Goal: Information Seeking & Learning: Find contact information

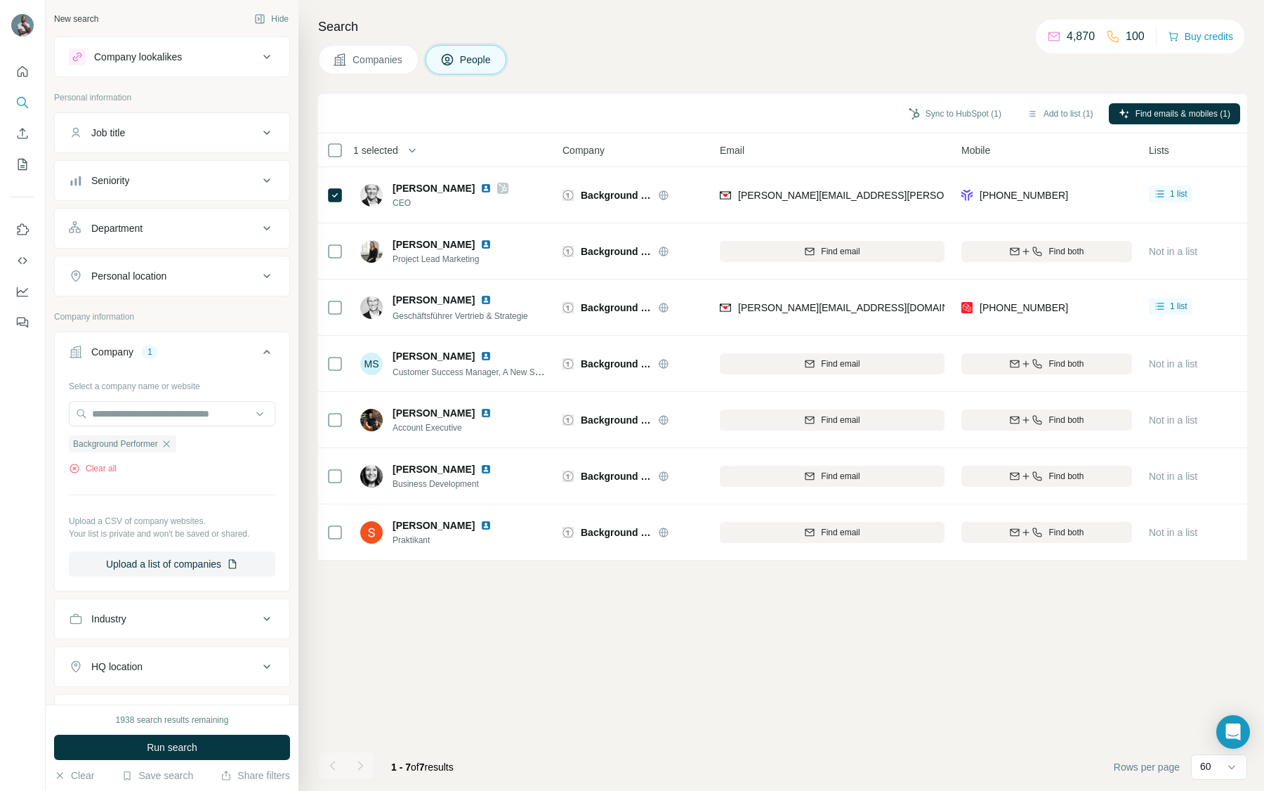
click at [100, 460] on div "Background Performer Clear all" at bounding box center [172, 450] width 207 height 48
click at [101, 469] on button "Clear all" at bounding box center [93, 468] width 48 height 13
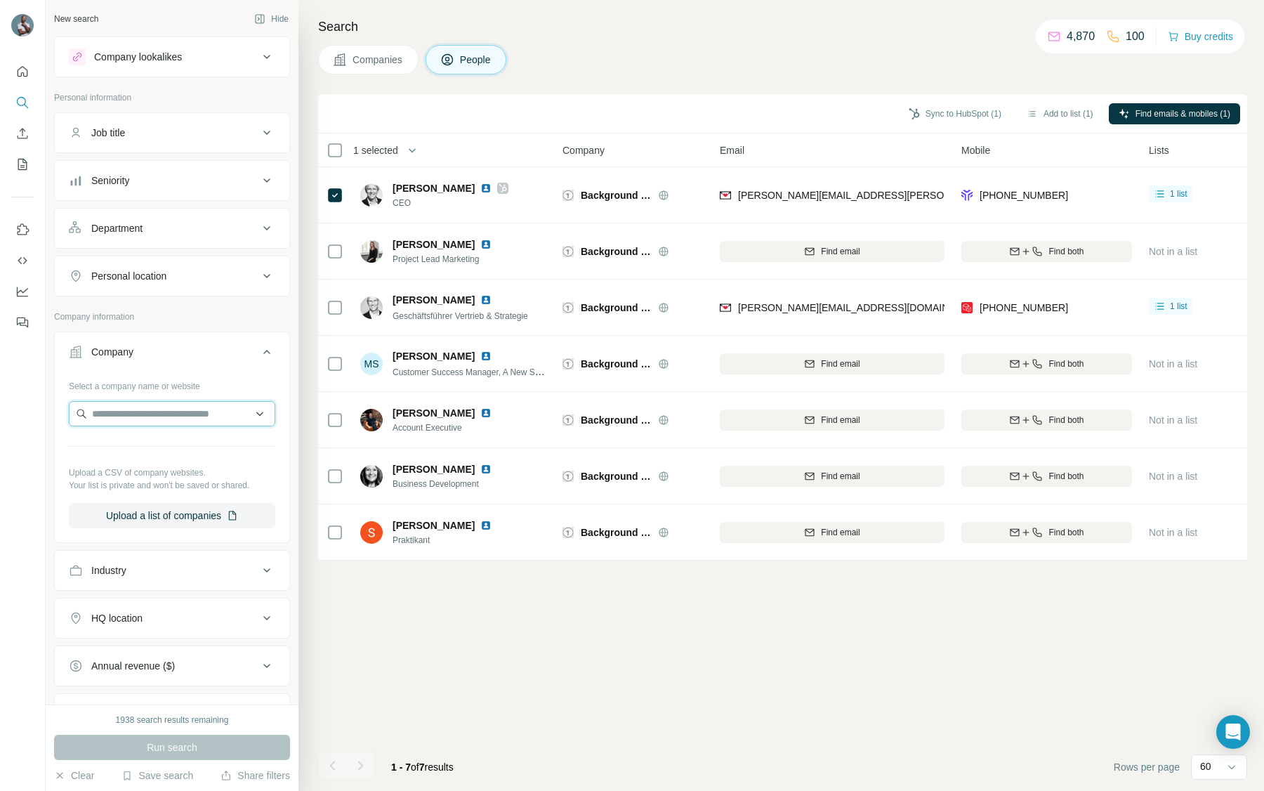
click at [132, 413] on input "text" at bounding box center [172, 413] width 207 height 25
paste input "**********"
type input "**********"
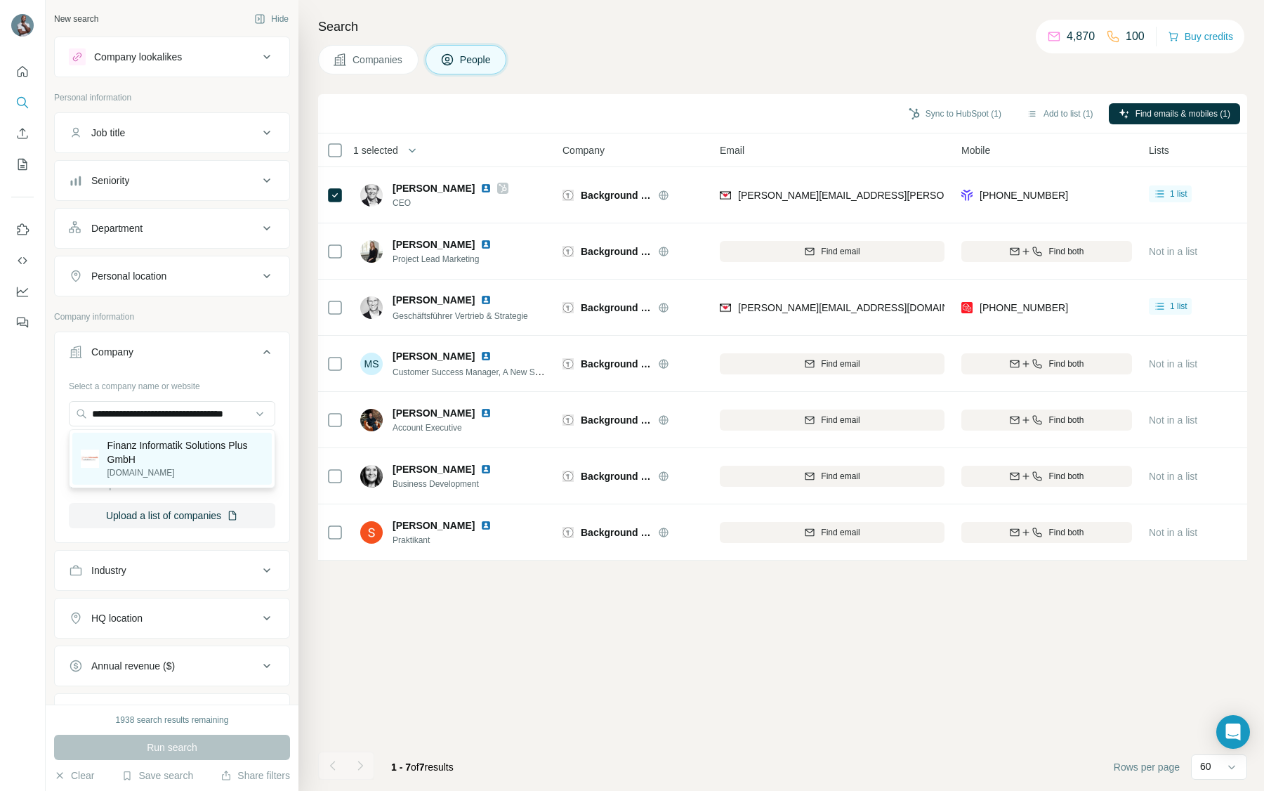
click at [150, 453] on p "Finanz Informatik Solutions Plus GmbH" at bounding box center [185, 452] width 157 height 28
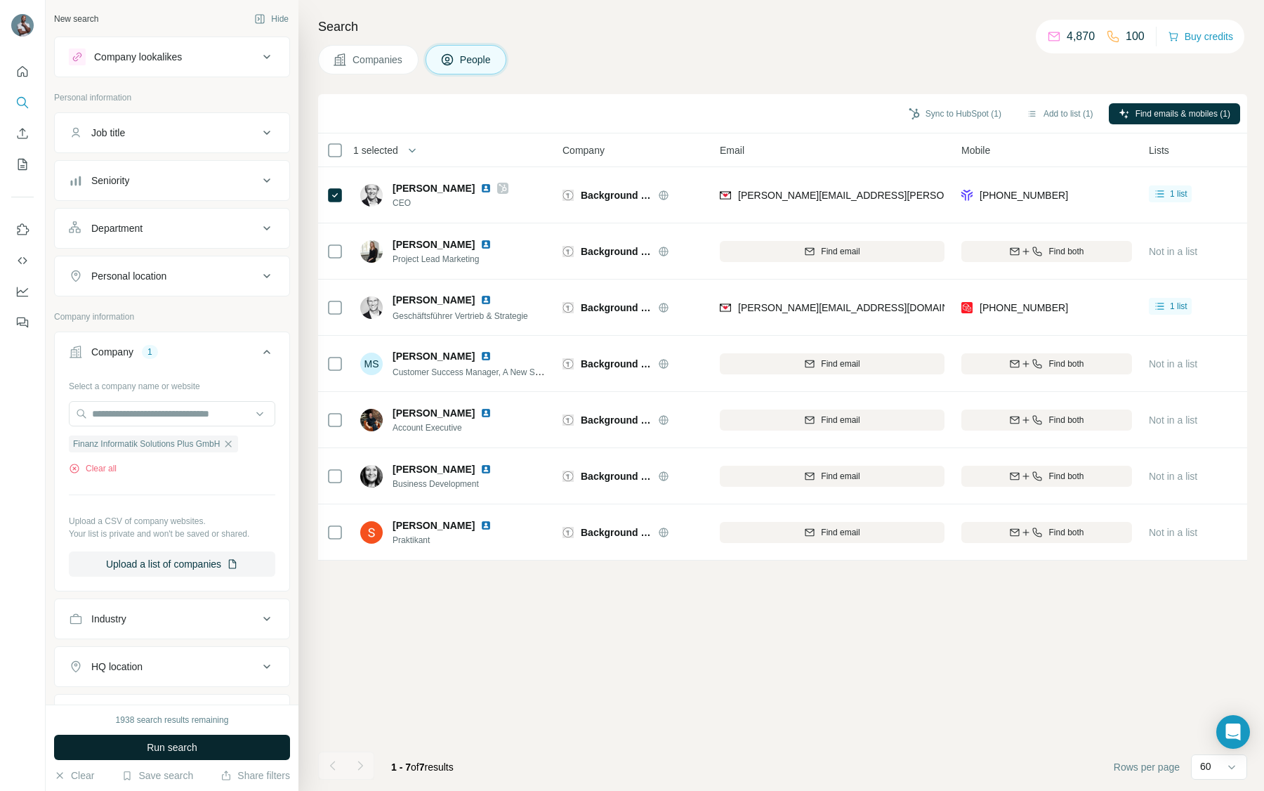
click at [169, 745] on span "Run search" at bounding box center [172, 747] width 51 height 14
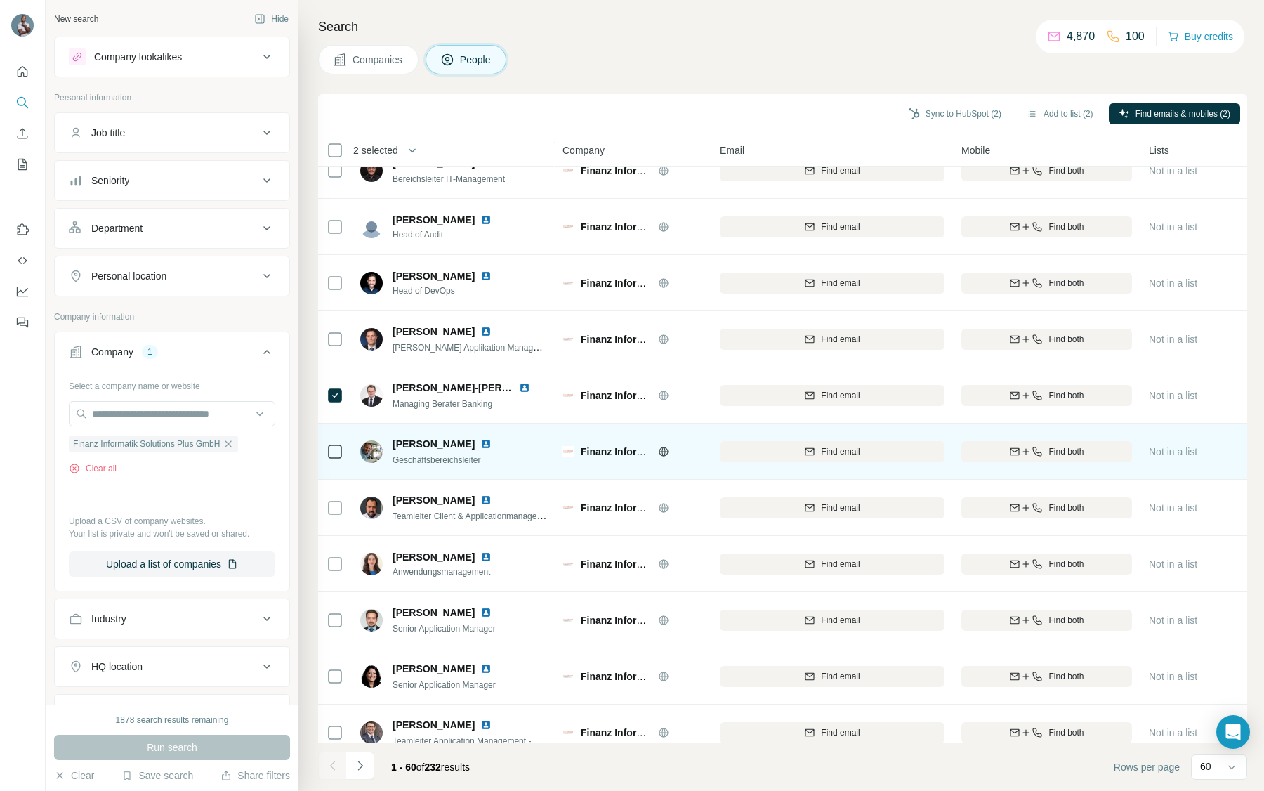
scroll to position [140, 0]
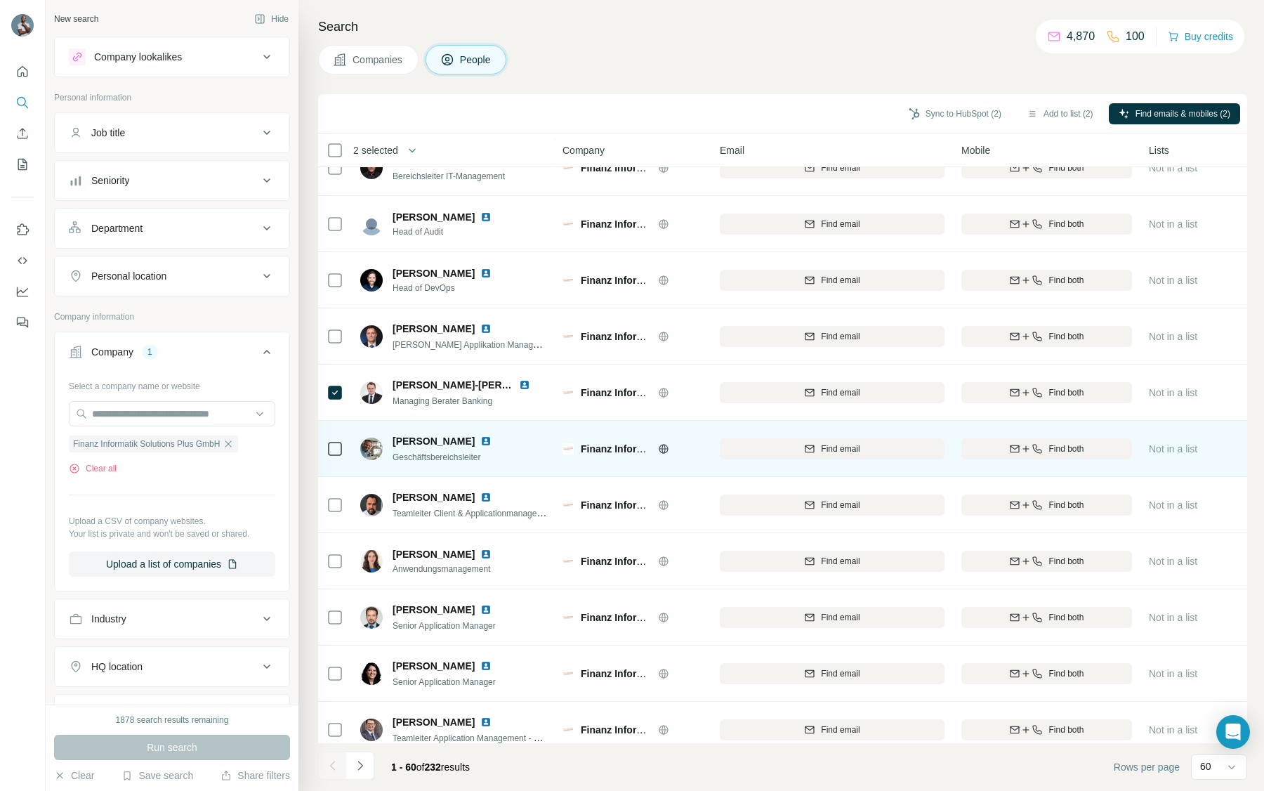
click at [342, 449] on icon at bounding box center [335, 448] width 17 height 17
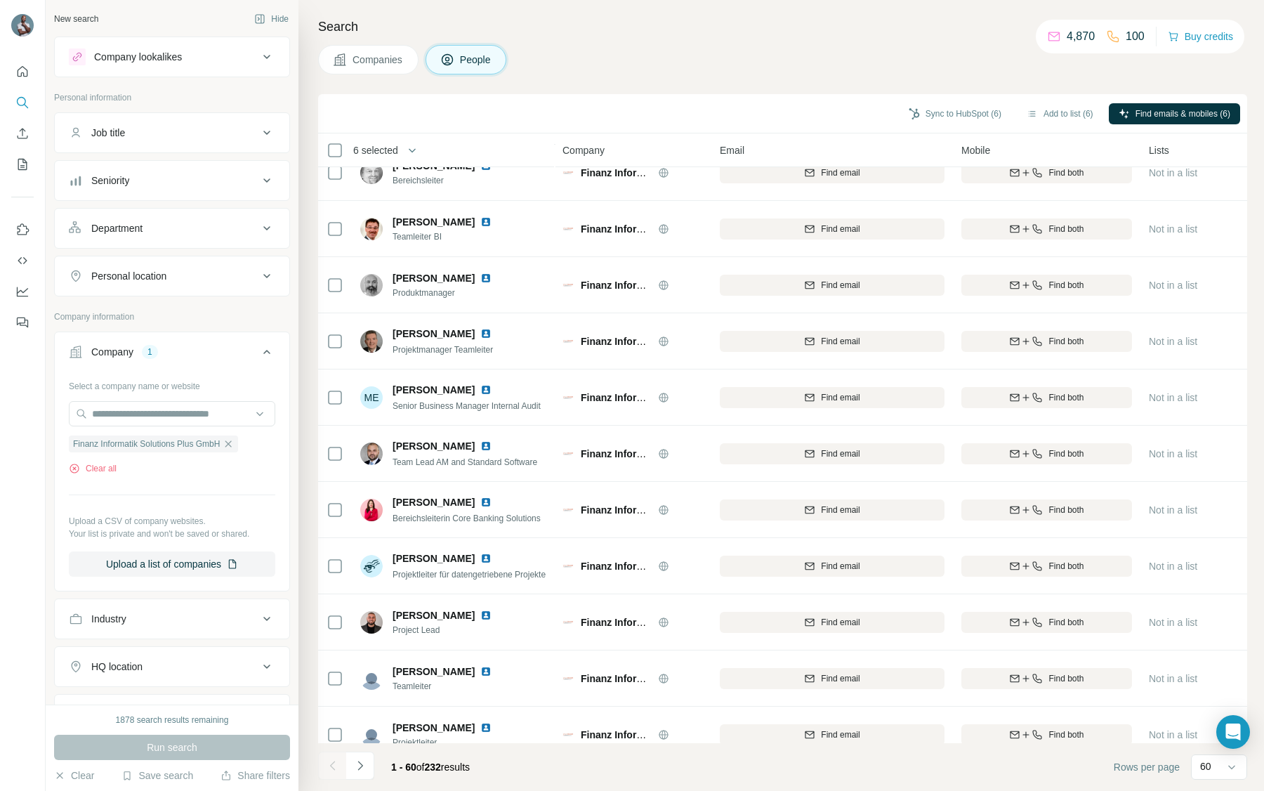
scroll to position [2796, 0]
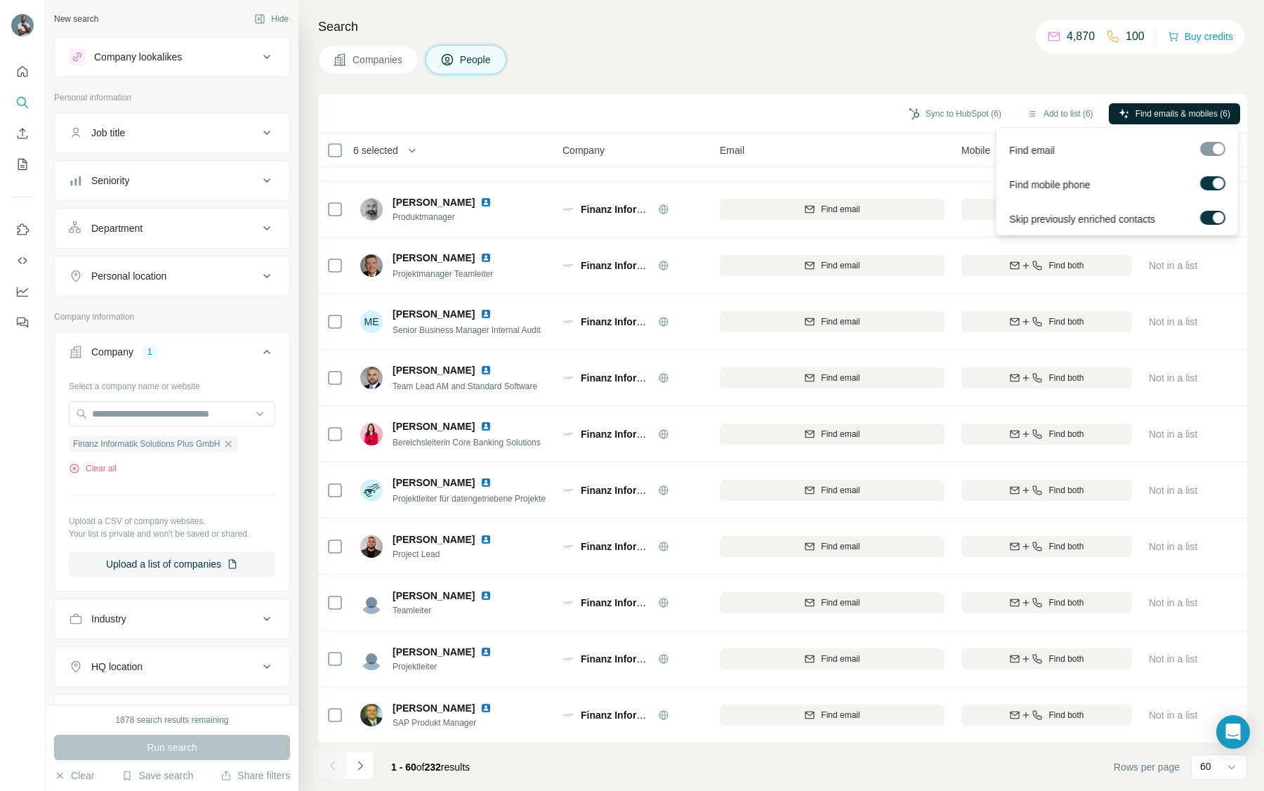
click at [1187, 108] on span "Find emails & mobiles (6)" at bounding box center [1183, 113] width 95 height 13
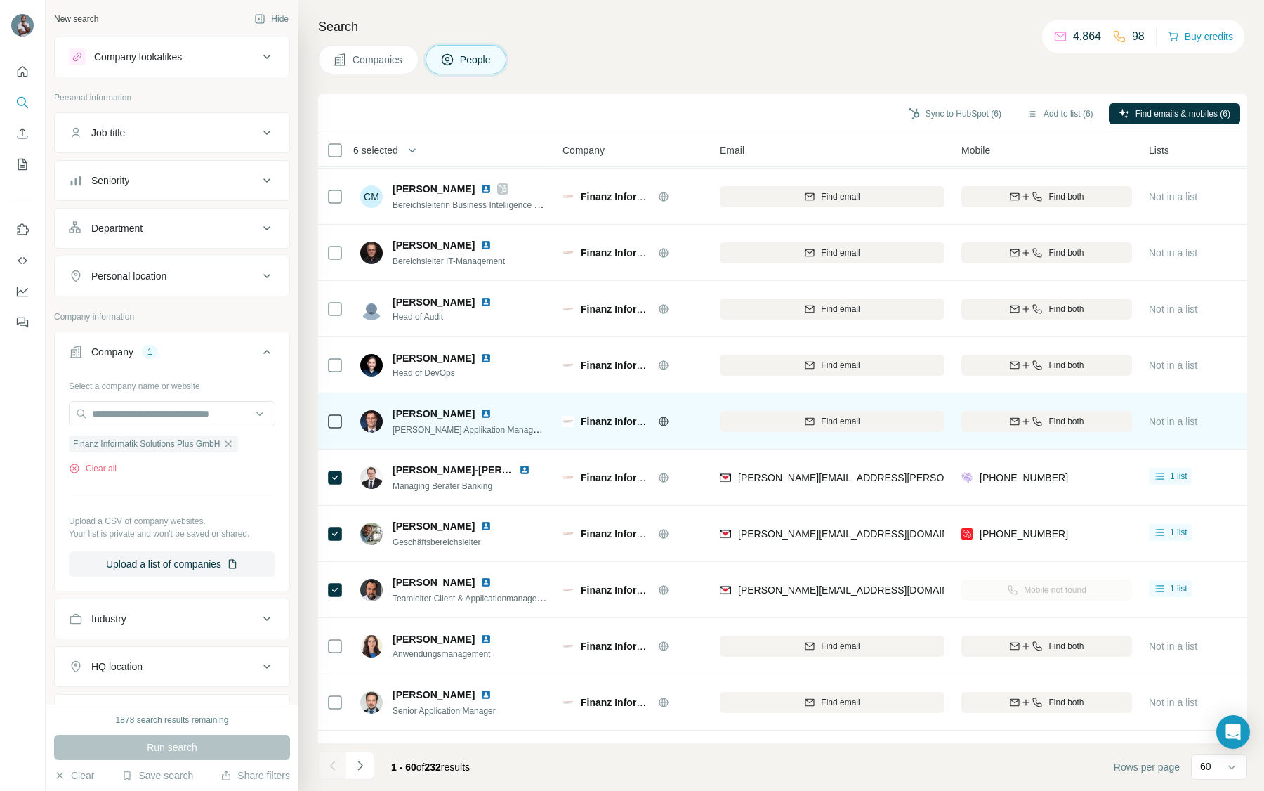
scroll to position [55, 0]
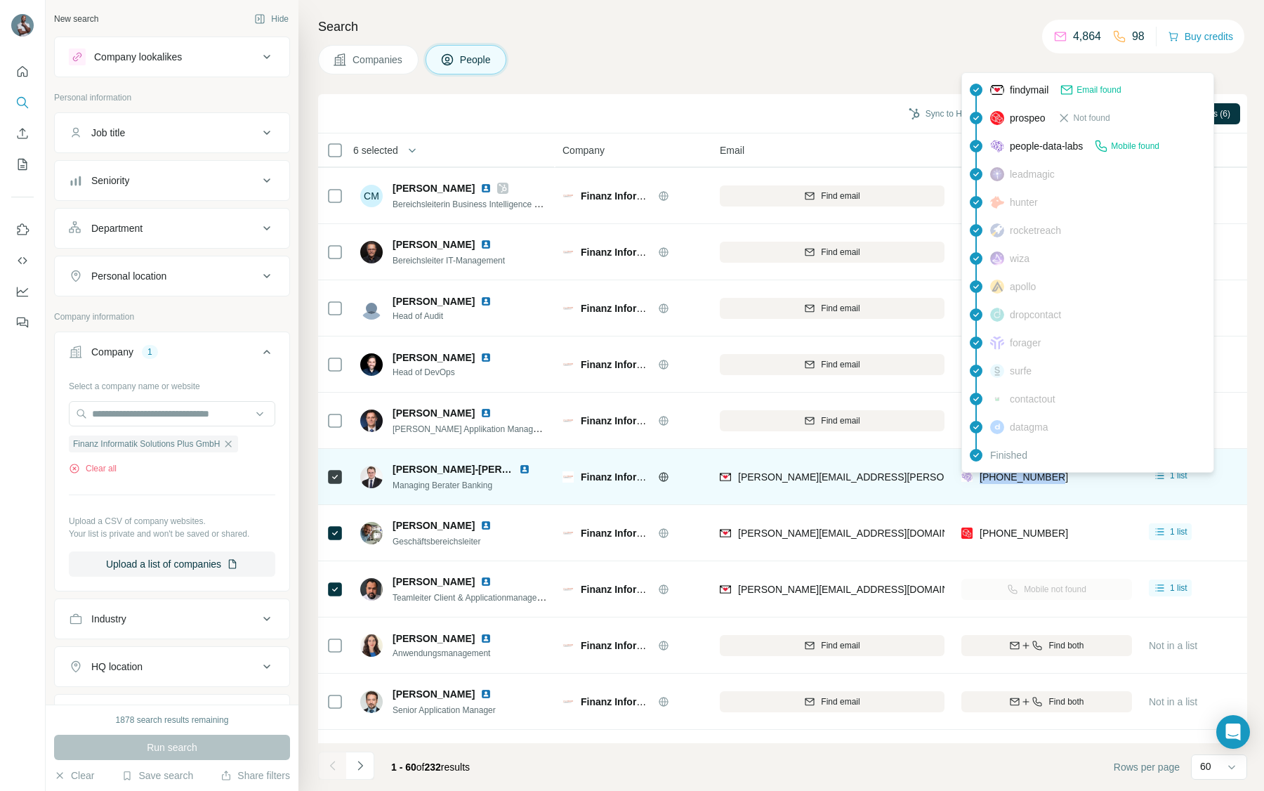
drag, startPoint x: 1088, startPoint y: 473, endPoint x: 981, endPoint y: 478, distance: 106.9
click at [981, 478] on div "[PHONE_NUMBER]" at bounding box center [1047, 476] width 171 height 39
copy span "[PHONE_NUMBER]"
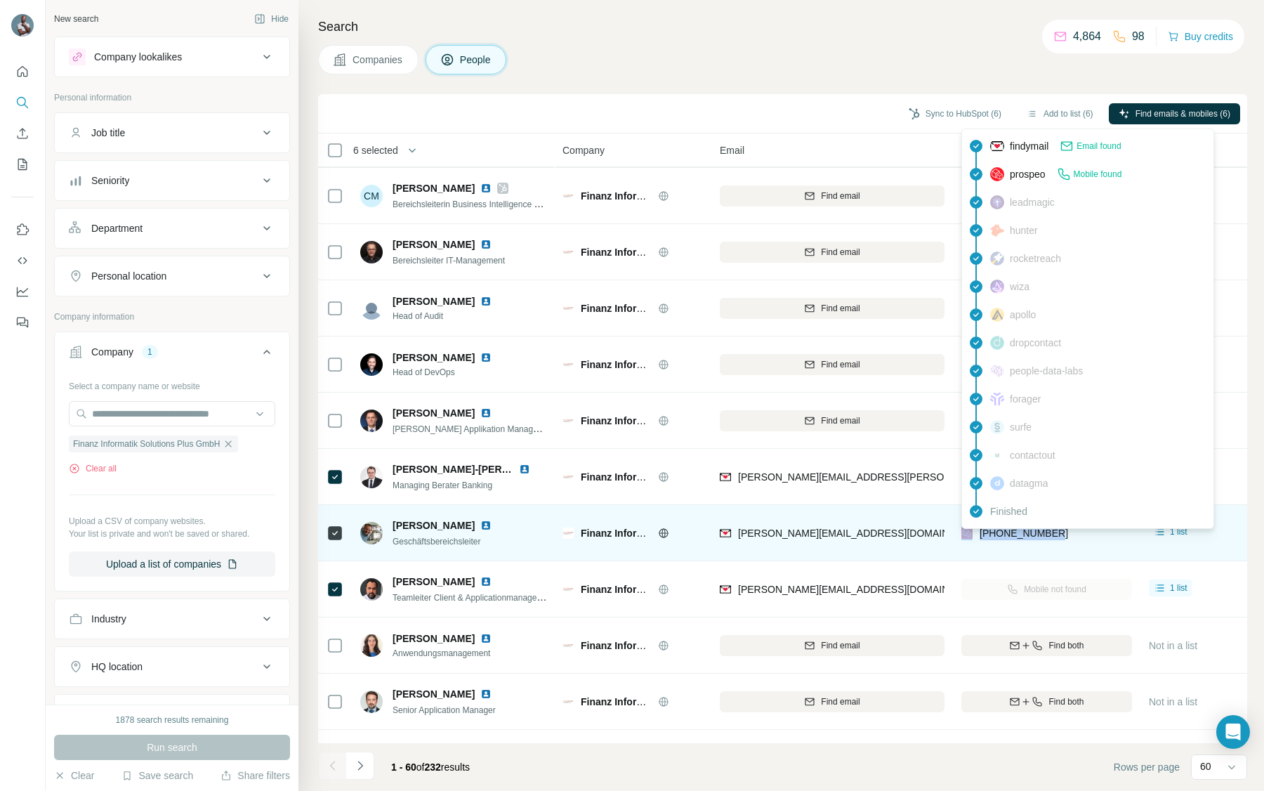
drag, startPoint x: 1092, startPoint y: 530, endPoint x: 972, endPoint y: 533, distance: 120.9
click at [972, 533] on div "[PHONE_NUMBER]" at bounding box center [1047, 533] width 171 height 39
copy div "[PHONE_NUMBER]"
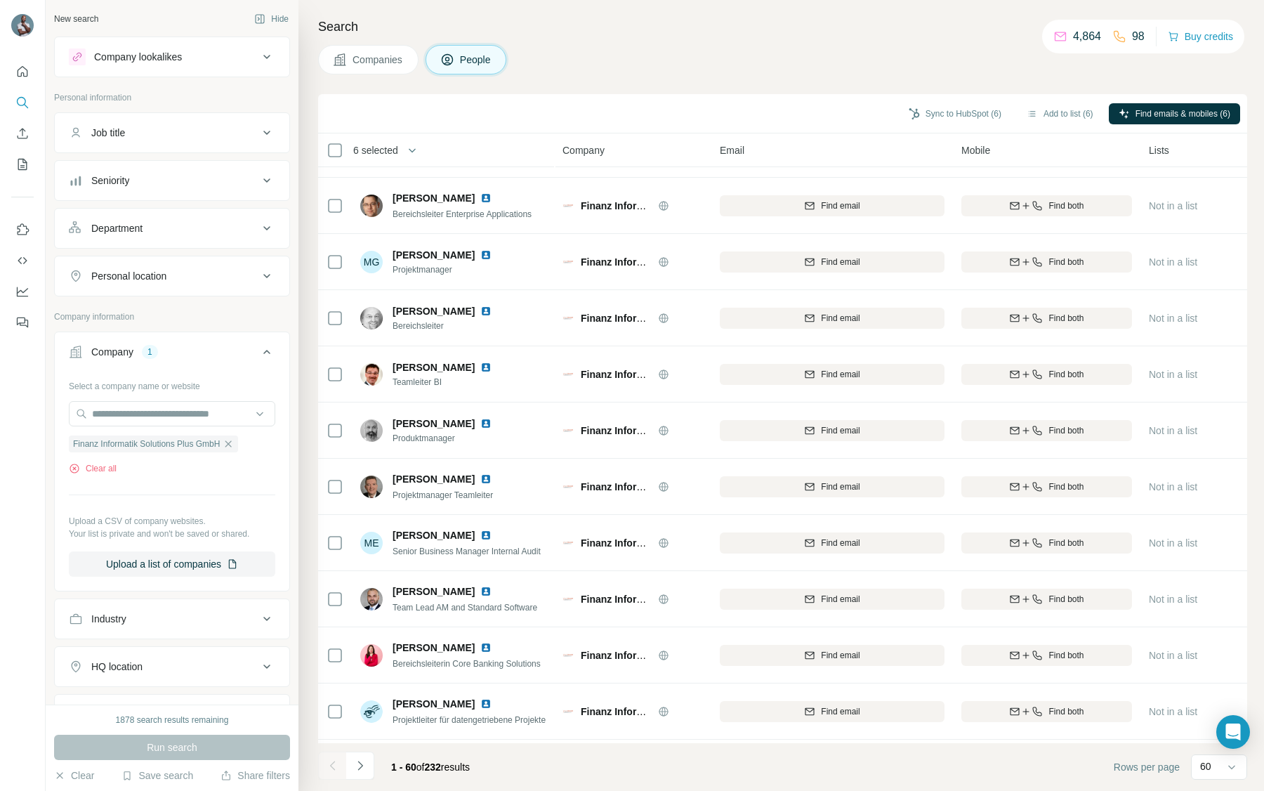
scroll to position [2796, 0]
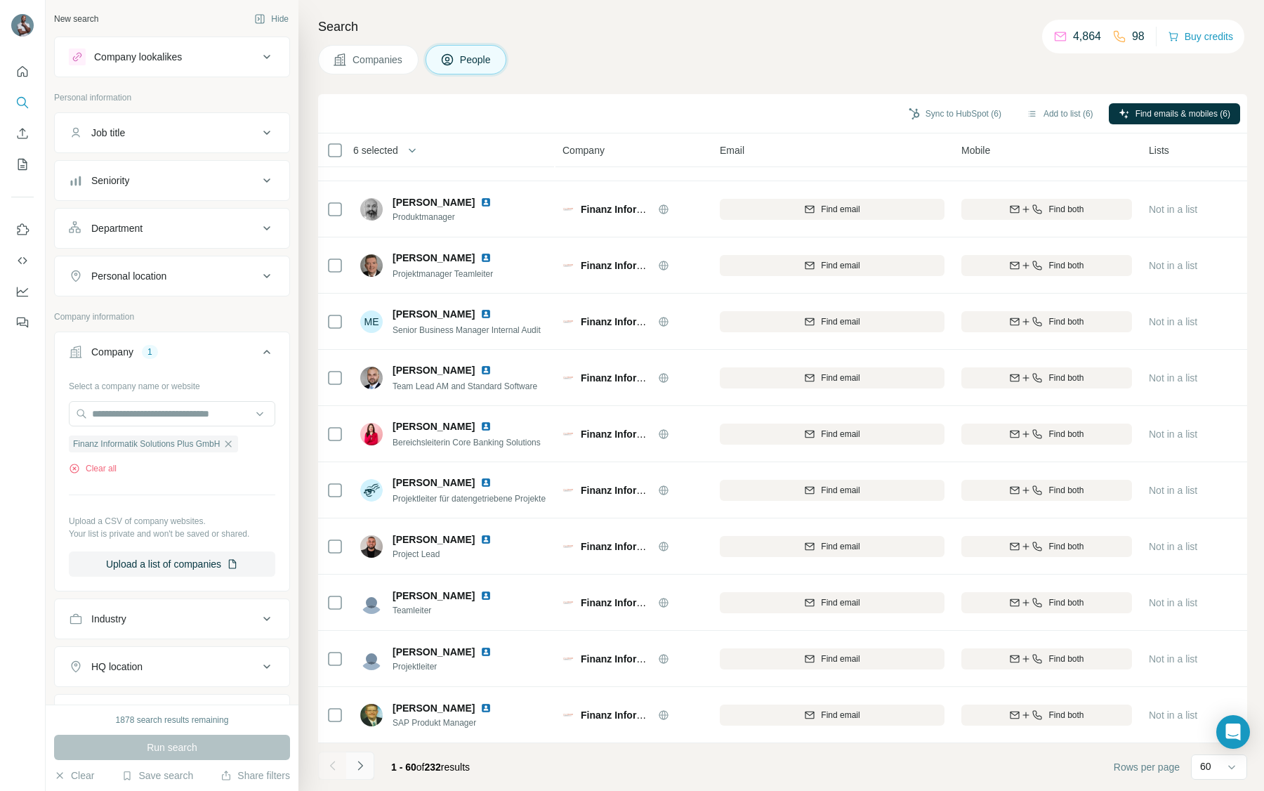
click at [364, 771] on icon "Navigate to next page" at bounding box center [360, 766] width 14 height 14
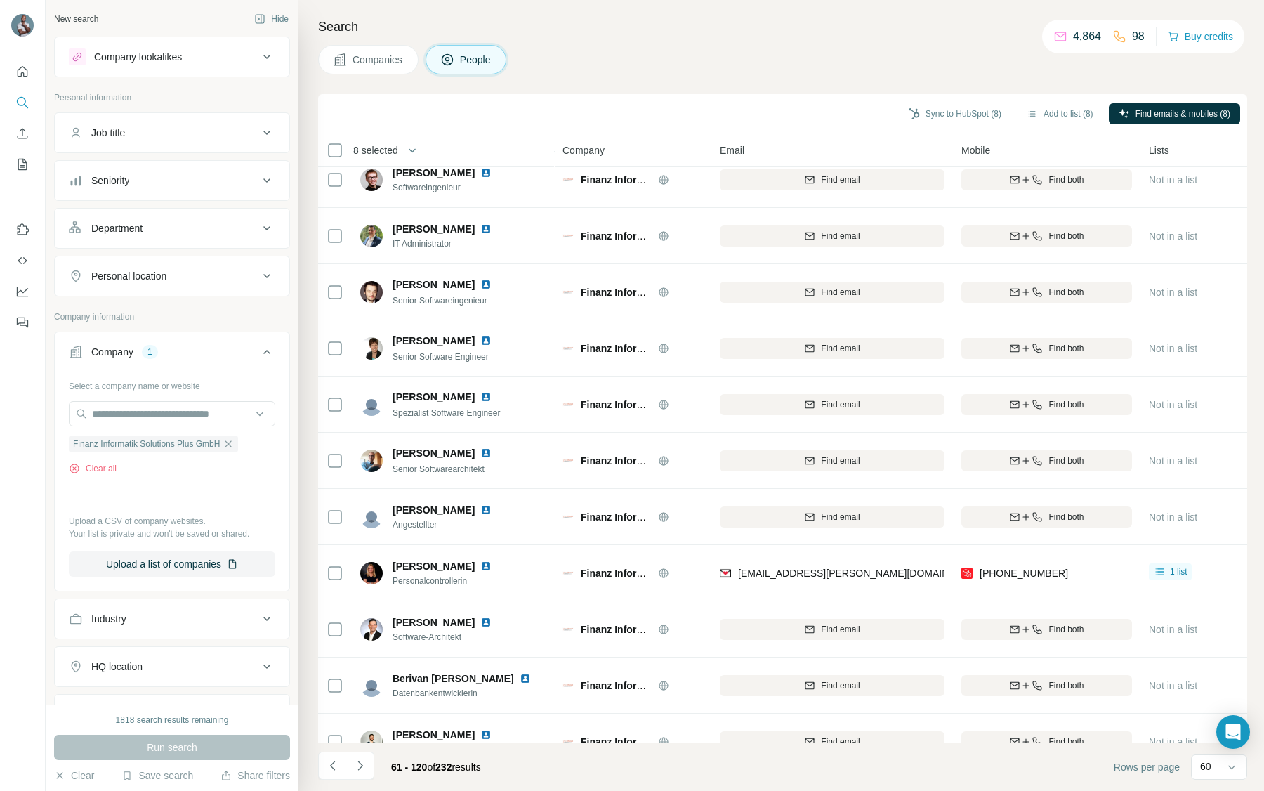
scroll to position [1157, 0]
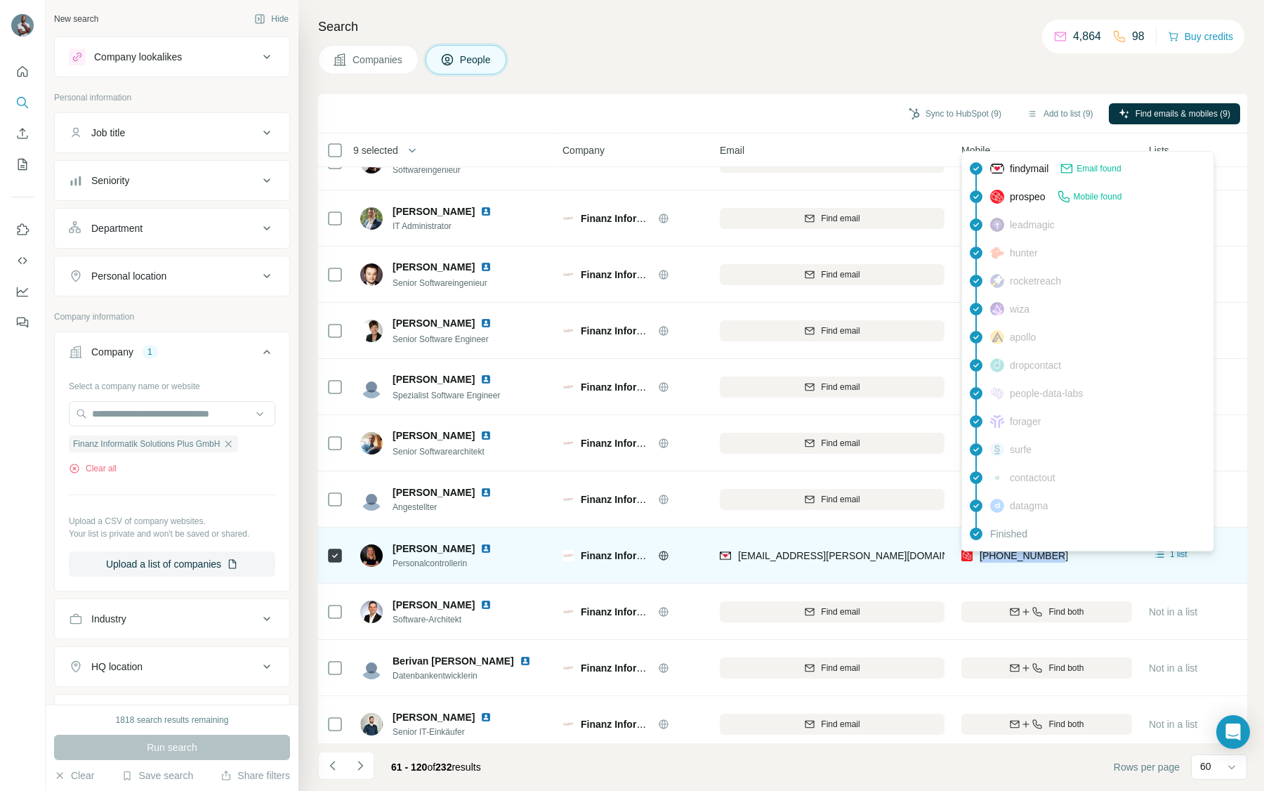
drag, startPoint x: 1075, startPoint y: 555, endPoint x: 977, endPoint y: 558, distance: 98.4
click at [977, 558] on div "[PHONE_NUMBER]" at bounding box center [1047, 555] width 171 height 39
copy span "[PHONE_NUMBER]"
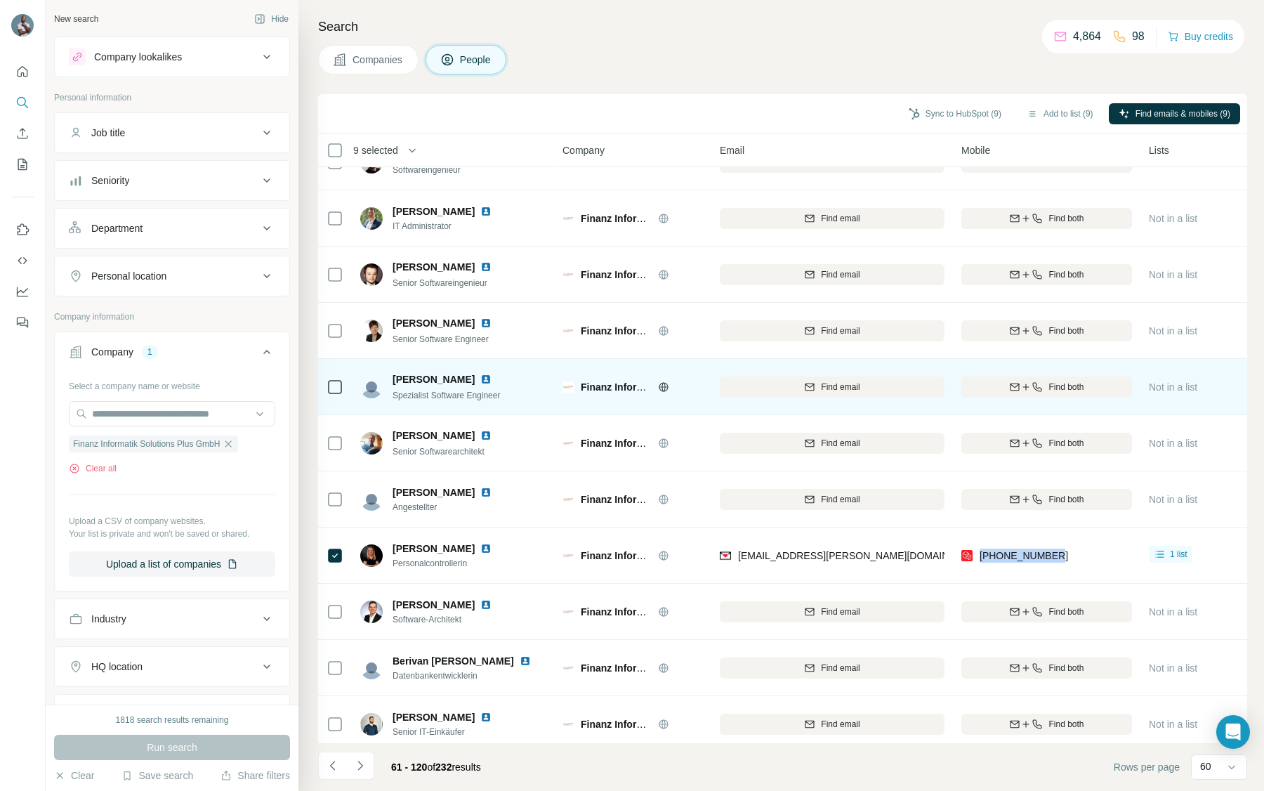
copy span "[PHONE_NUMBER]"
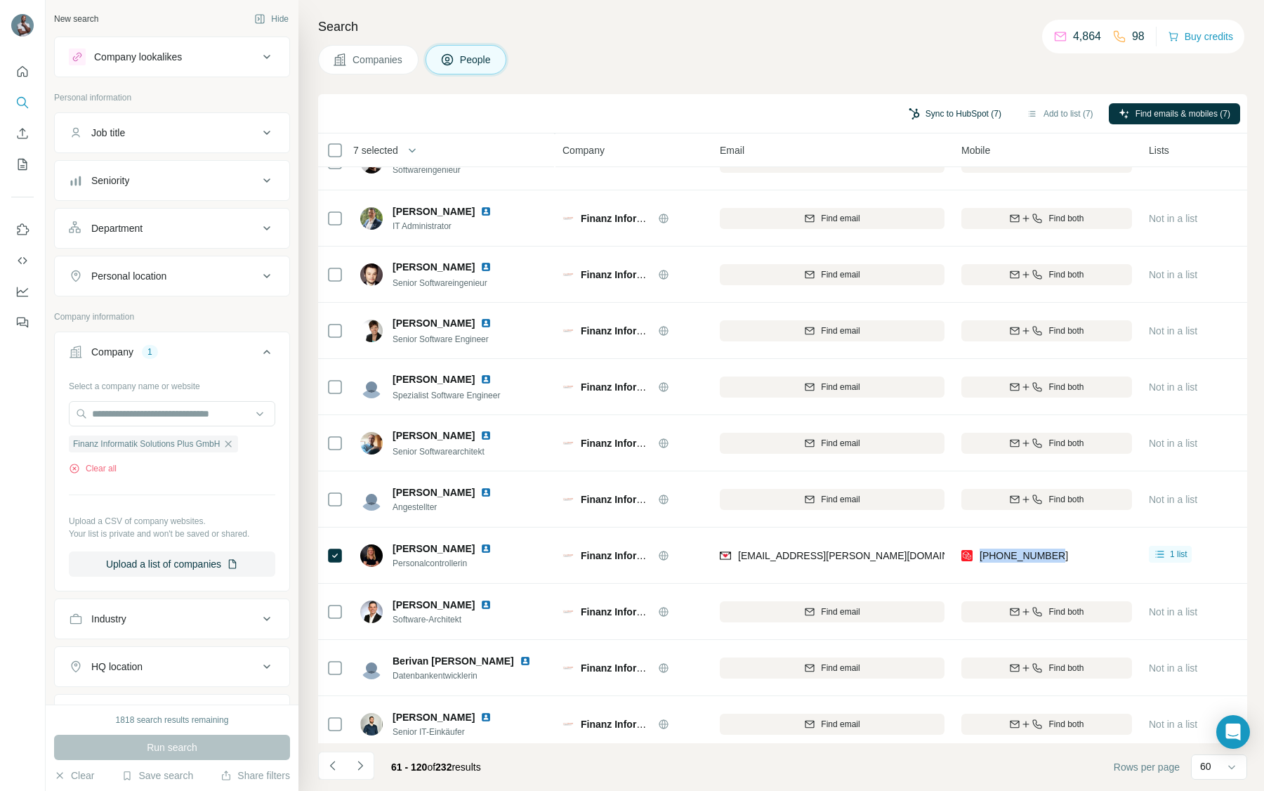
click at [953, 117] on button "Sync to HubSpot (7)" at bounding box center [955, 113] width 112 height 21
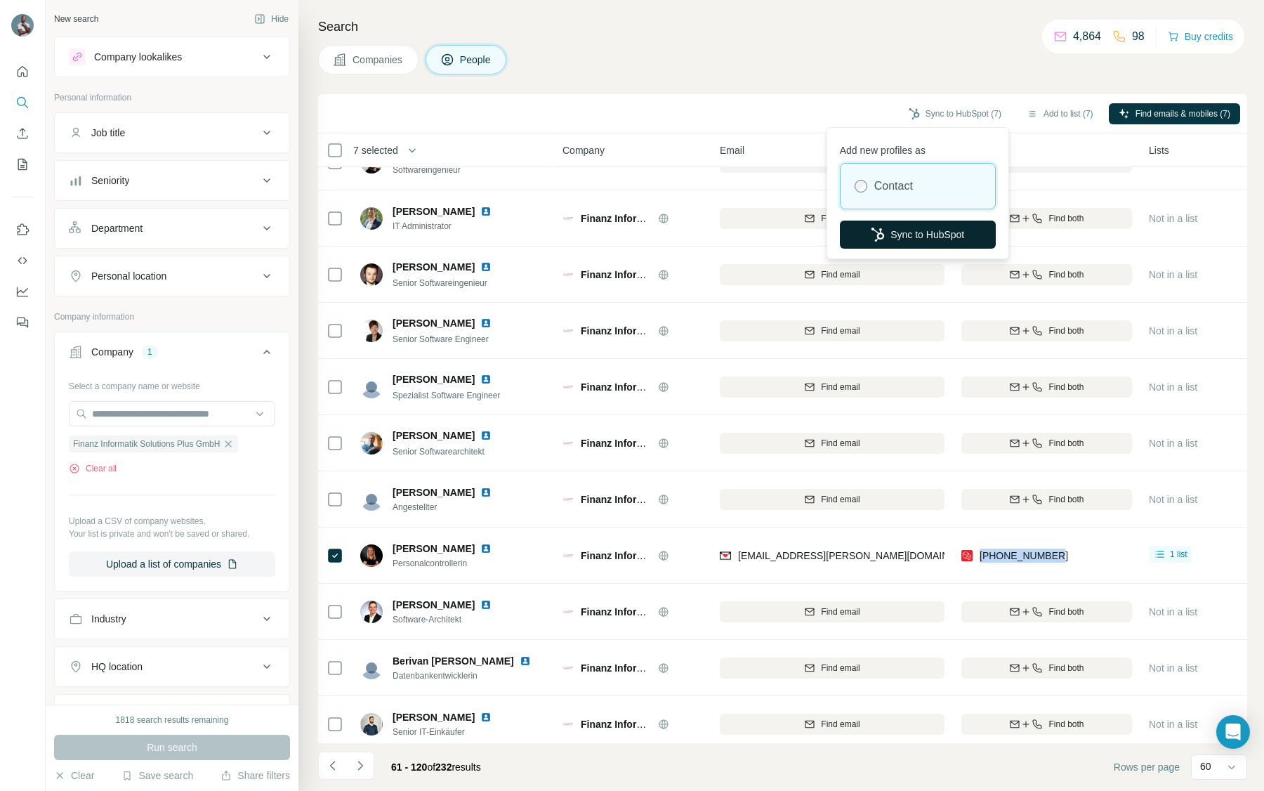
click at [956, 241] on button "Sync to HubSpot" at bounding box center [918, 235] width 156 height 28
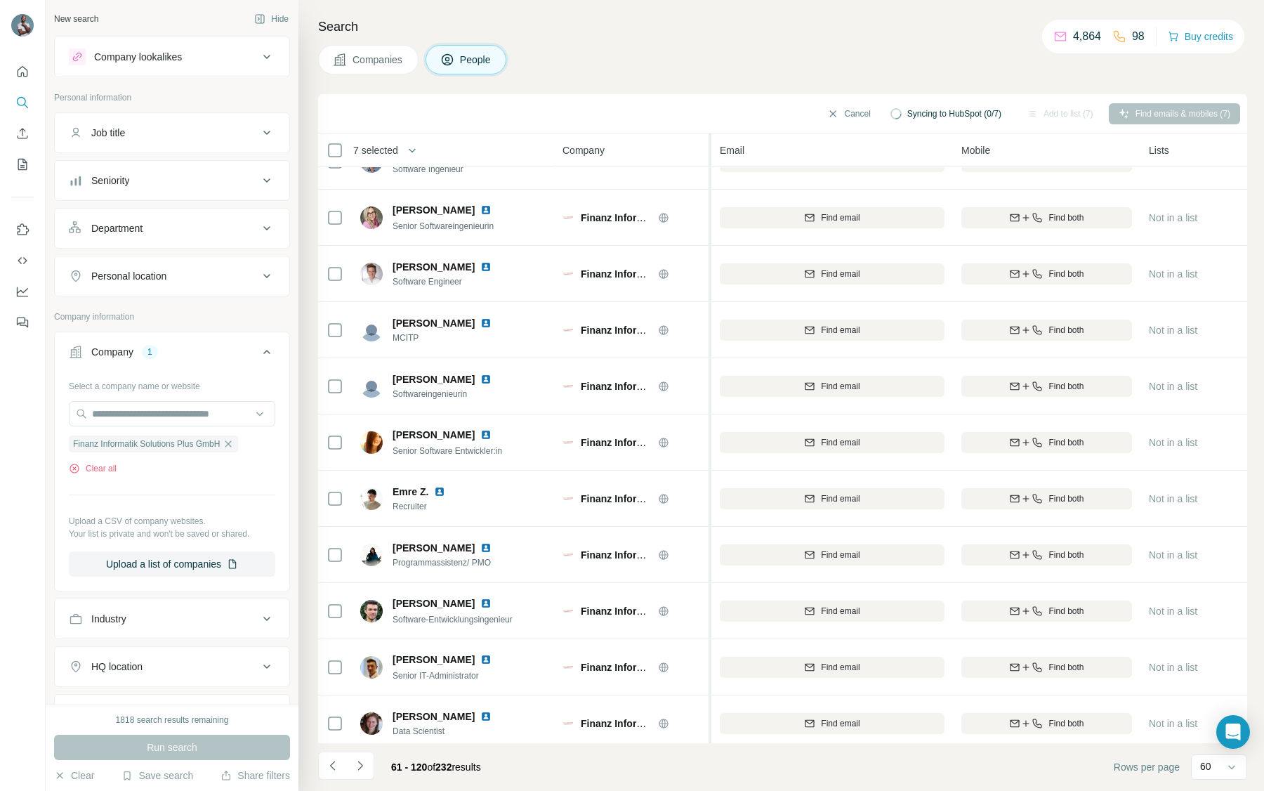
scroll to position [2796, 0]
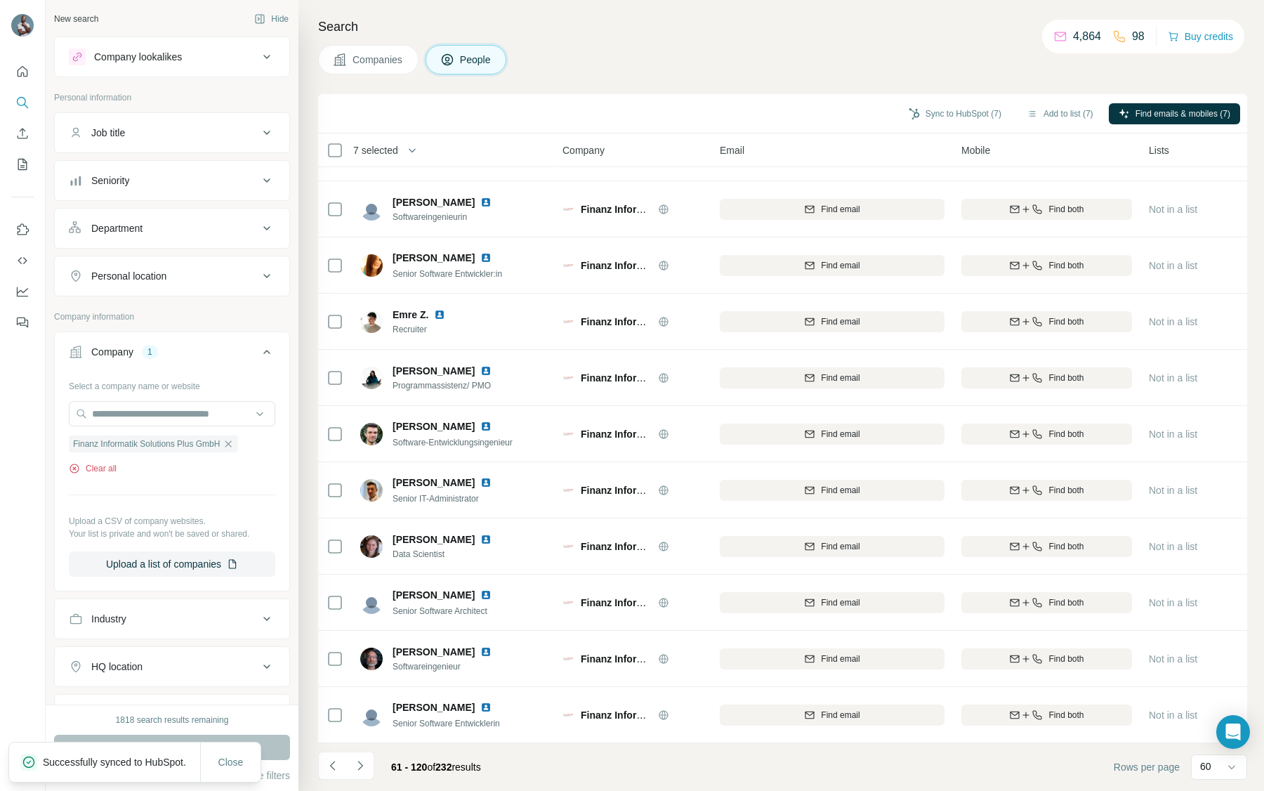
click at [94, 467] on button "Clear all" at bounding box center [93, 468] width 48 height 13
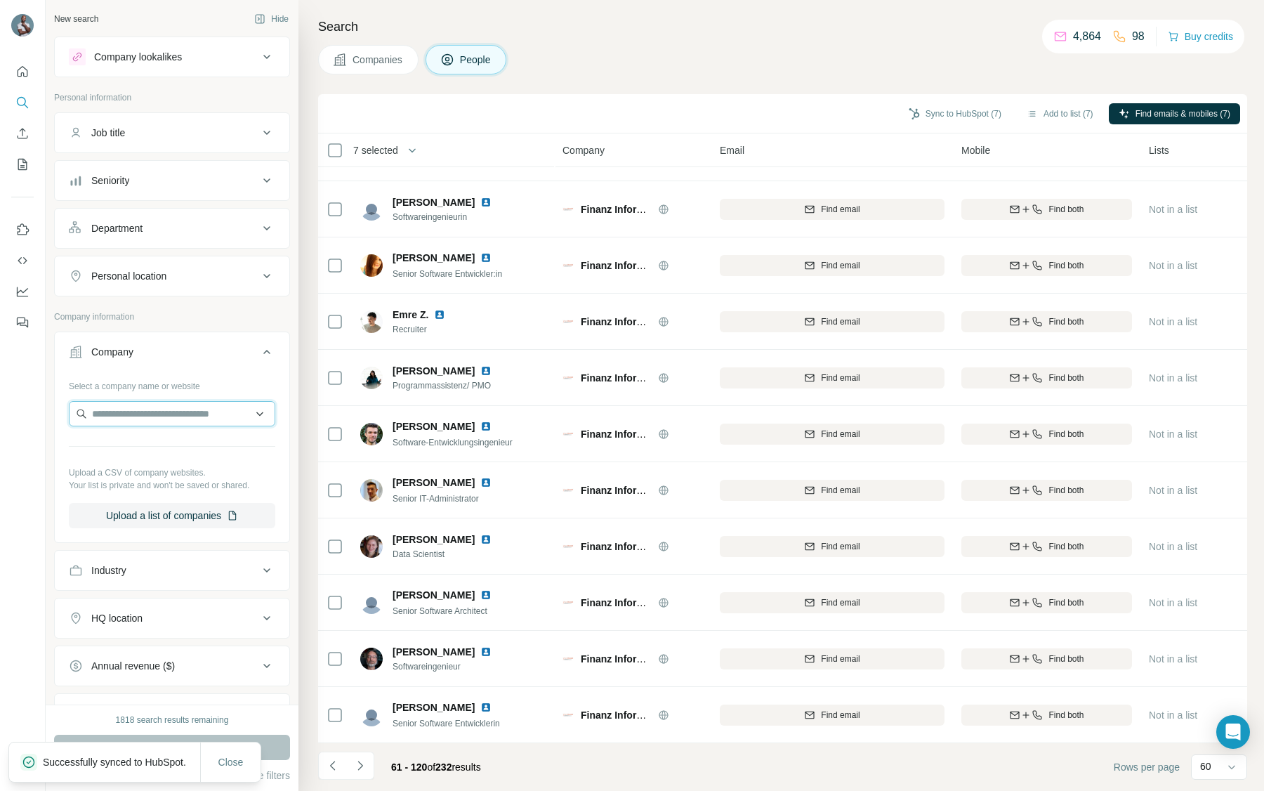
click at [155, 414] on input "text" at bounding box center [172, 413] width 207 height 25
paste input "**********"
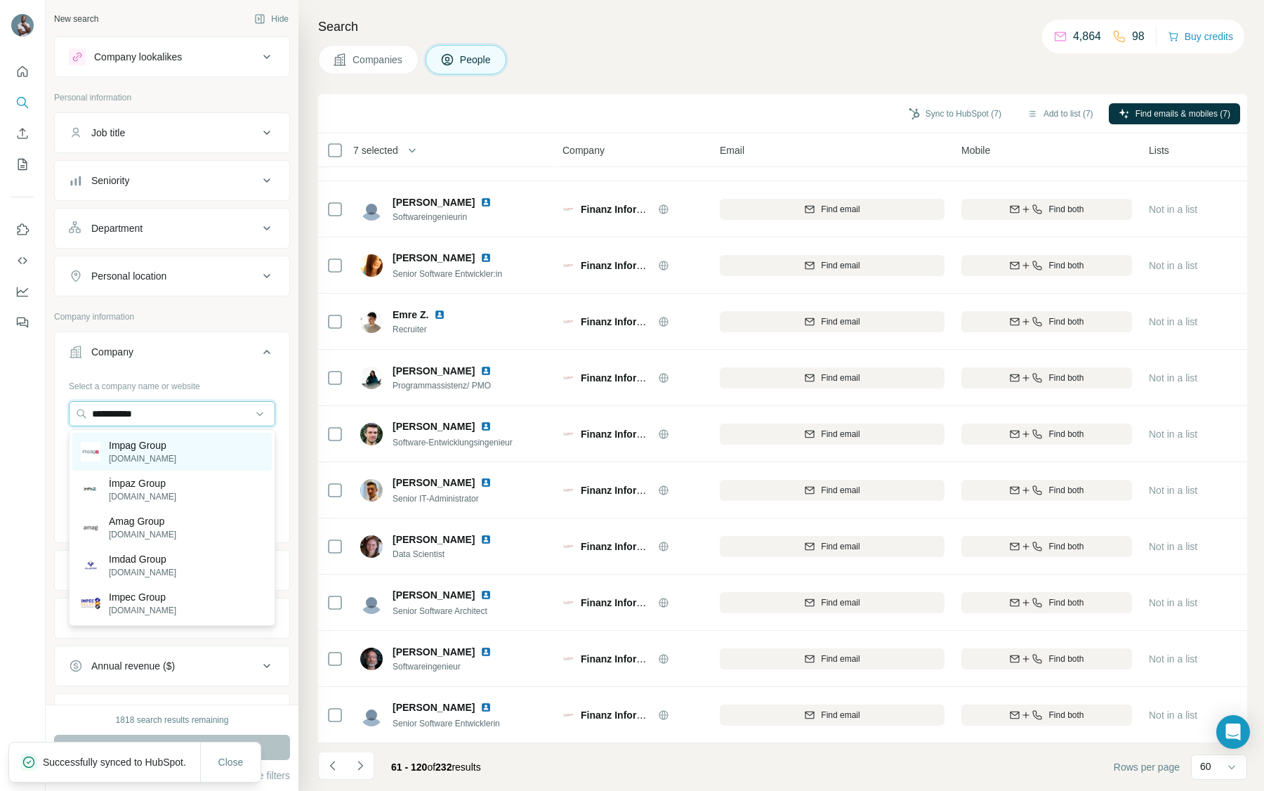
type input "**********"
click at [155, 447] on p "Impag Group" at bounding box center [142, 445] width 67 height 14
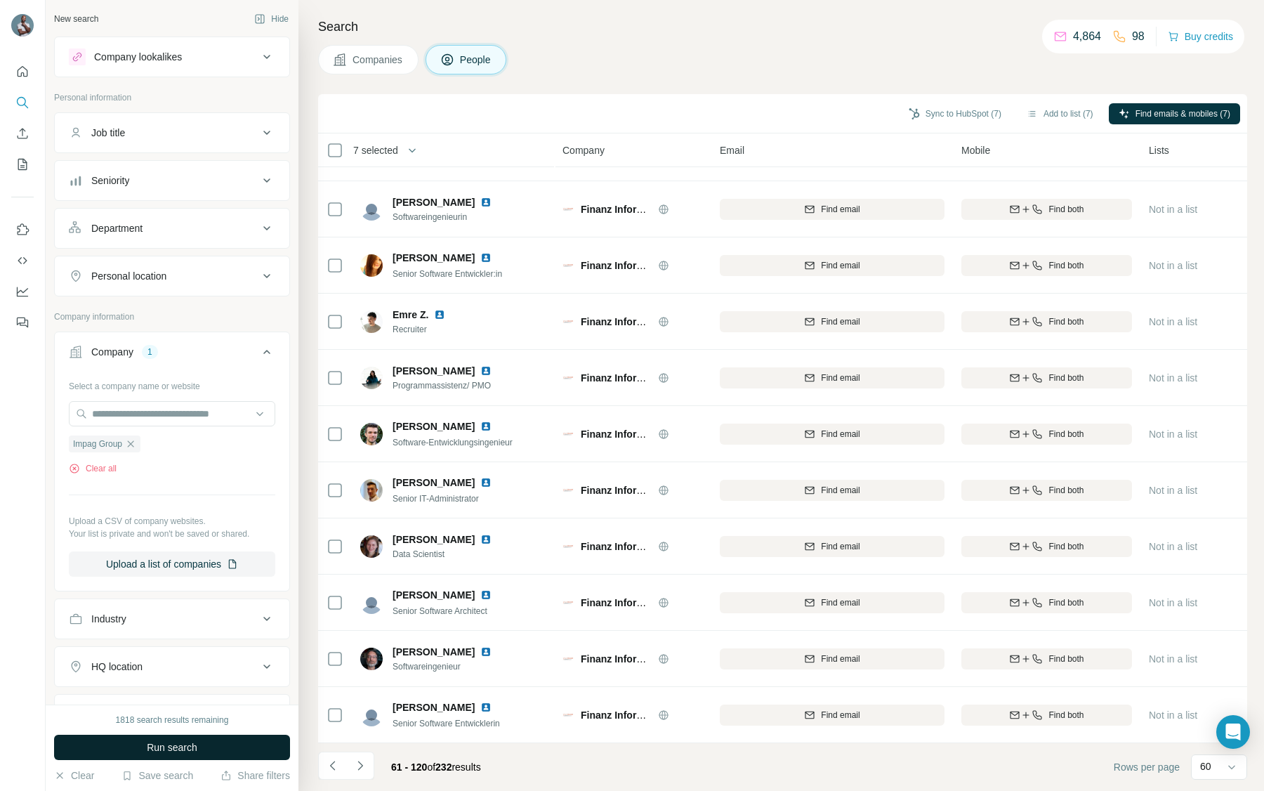
click at [182, 750] on span "Run search" at bounding box center [172, 747] width 51 height 14
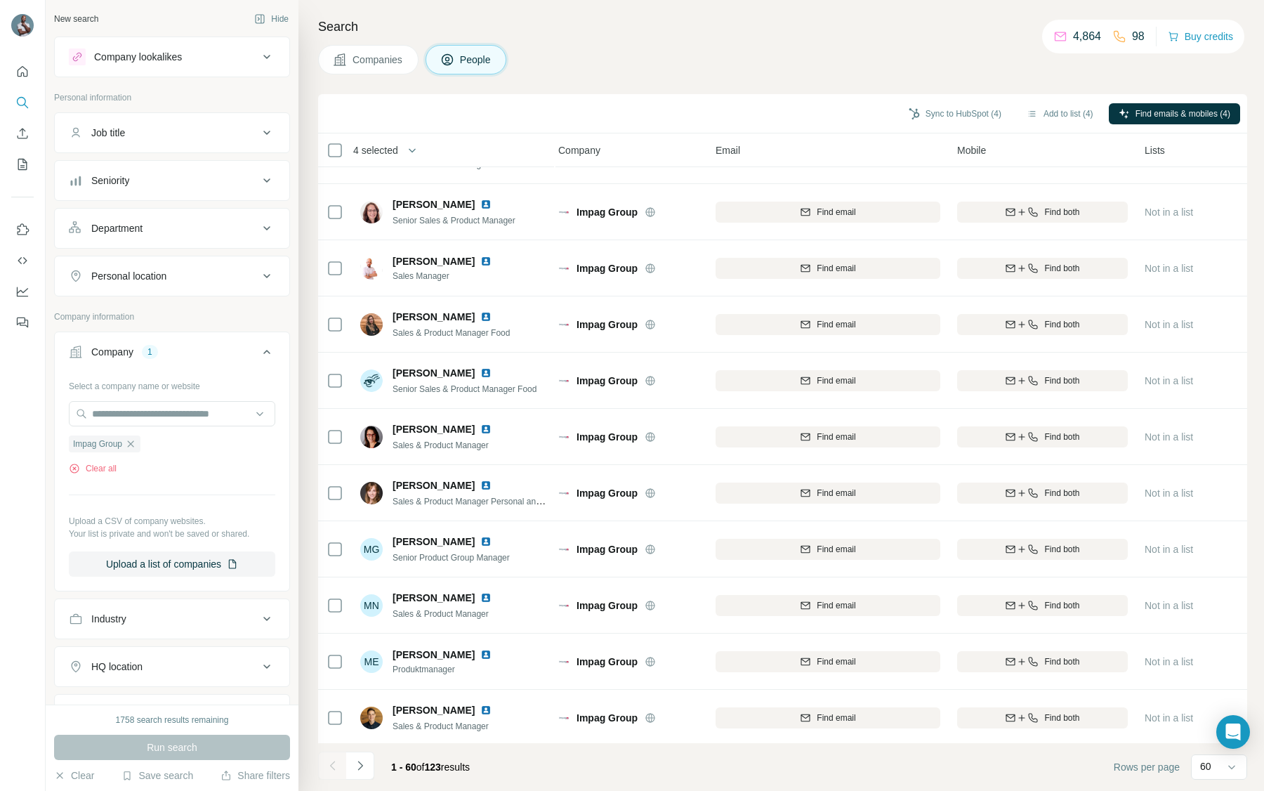
scroll to position [2569, 4]
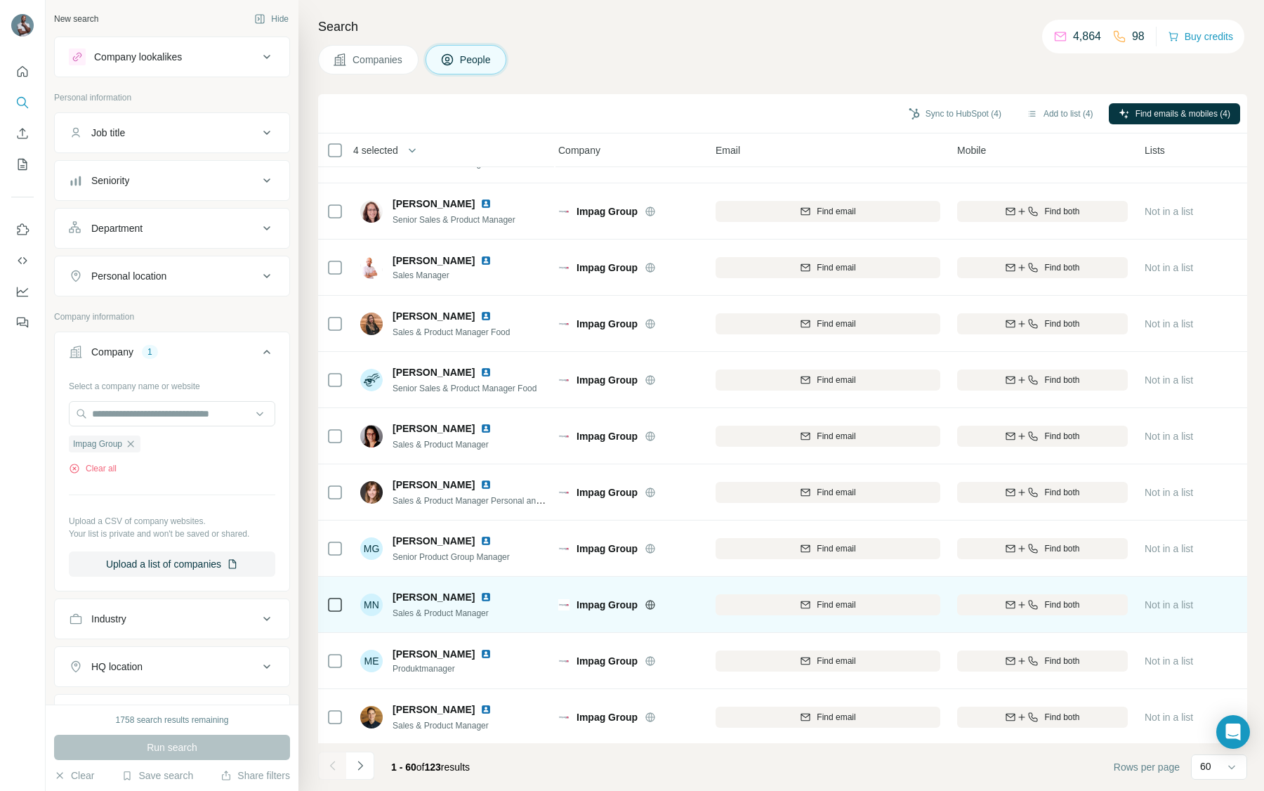
click at [473, 595] on div "[PERSON_NAME]" at bounding box center [451, 597] width 116 height 14
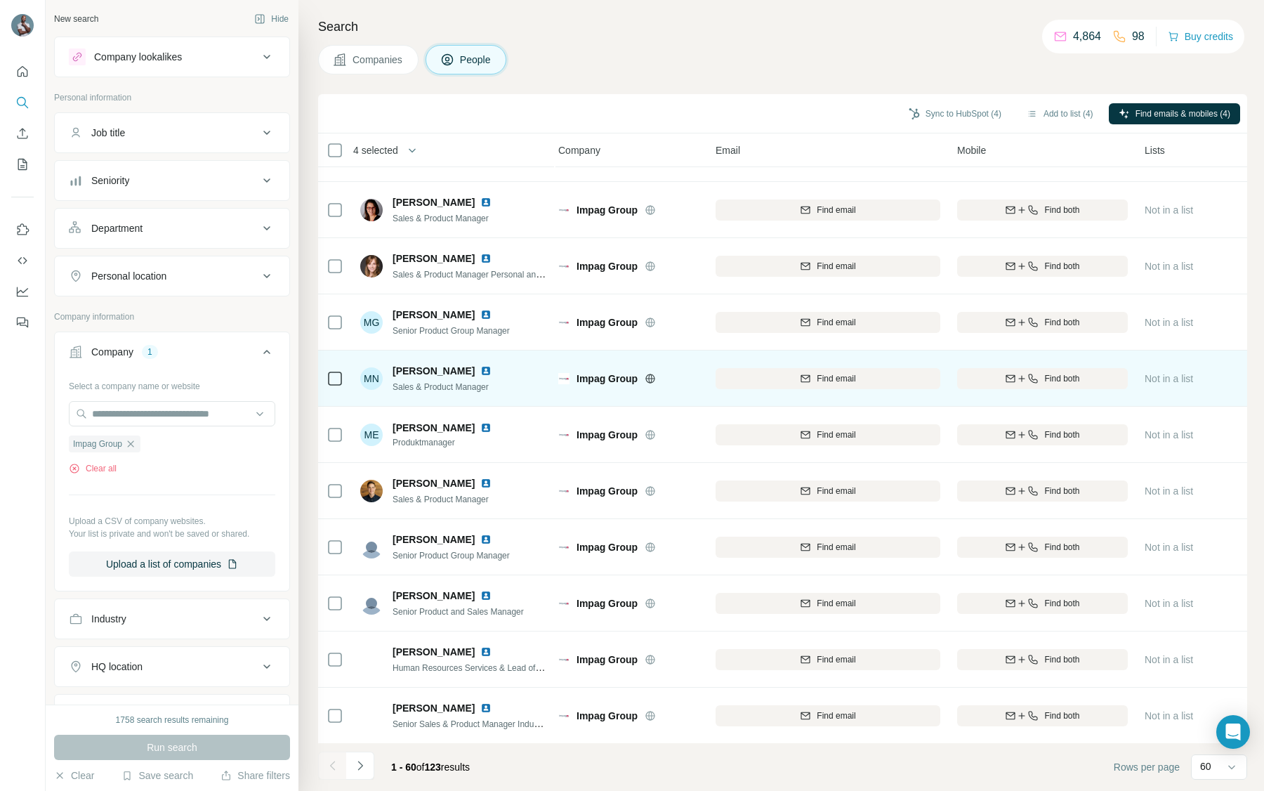
scroll to position [2796, 4]
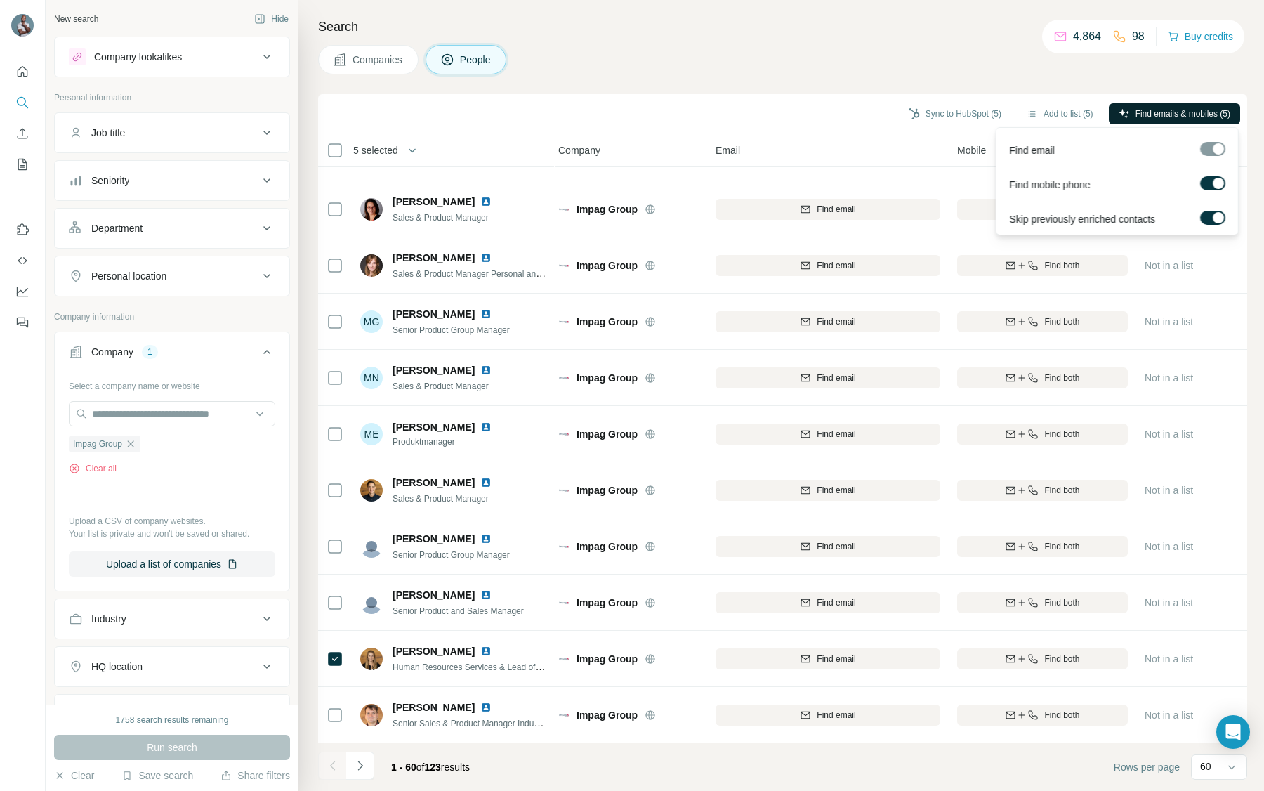
click at [1188, 114] on span "Find emails & mobiles (5)" at bounding box center [1183, 113] width 95 height 13
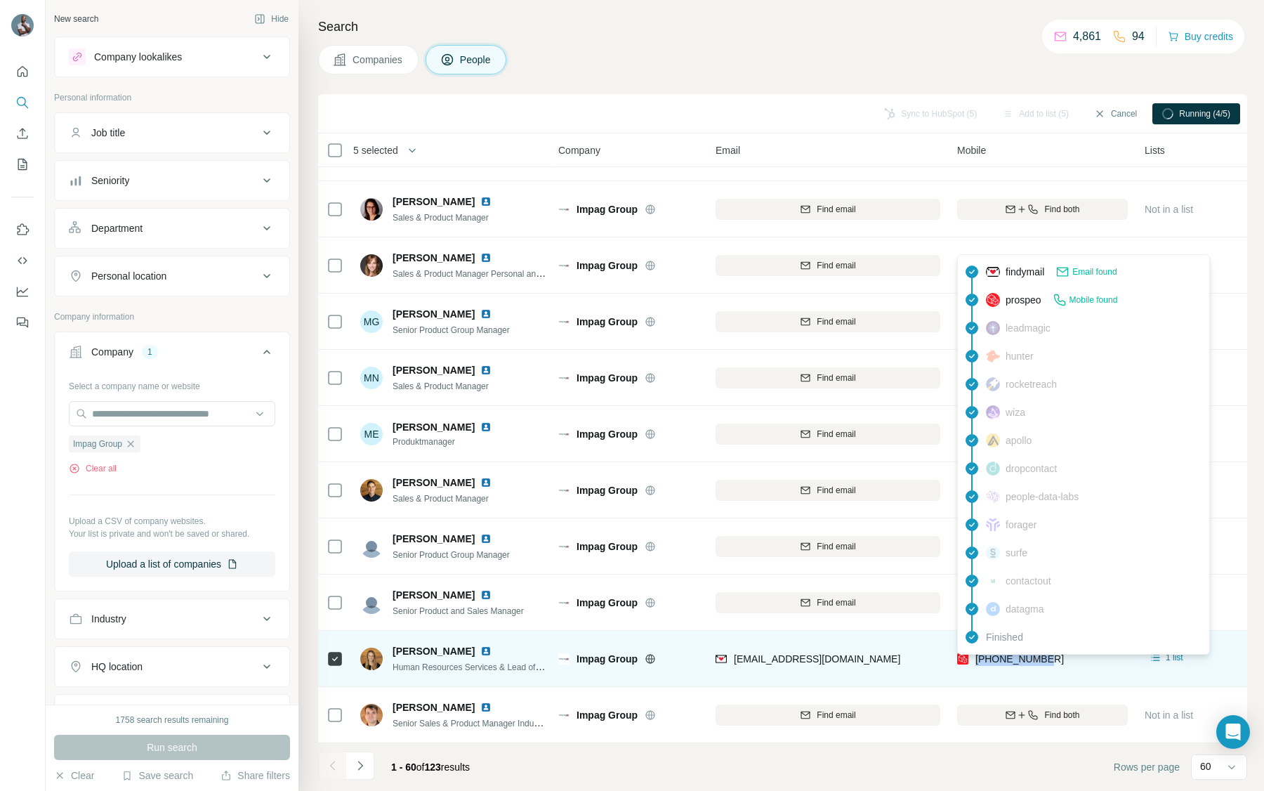
drag, startPoint x: 1075, startPoint y: 657, endPoint x: 976, endPoint y: 661, distance: 98.4
click at [976, 661] on div "[PHONE_NUMBER]" at bounding box center [1042, 658] width 171 height 39
copy span "[PHONE_NUMBER]"
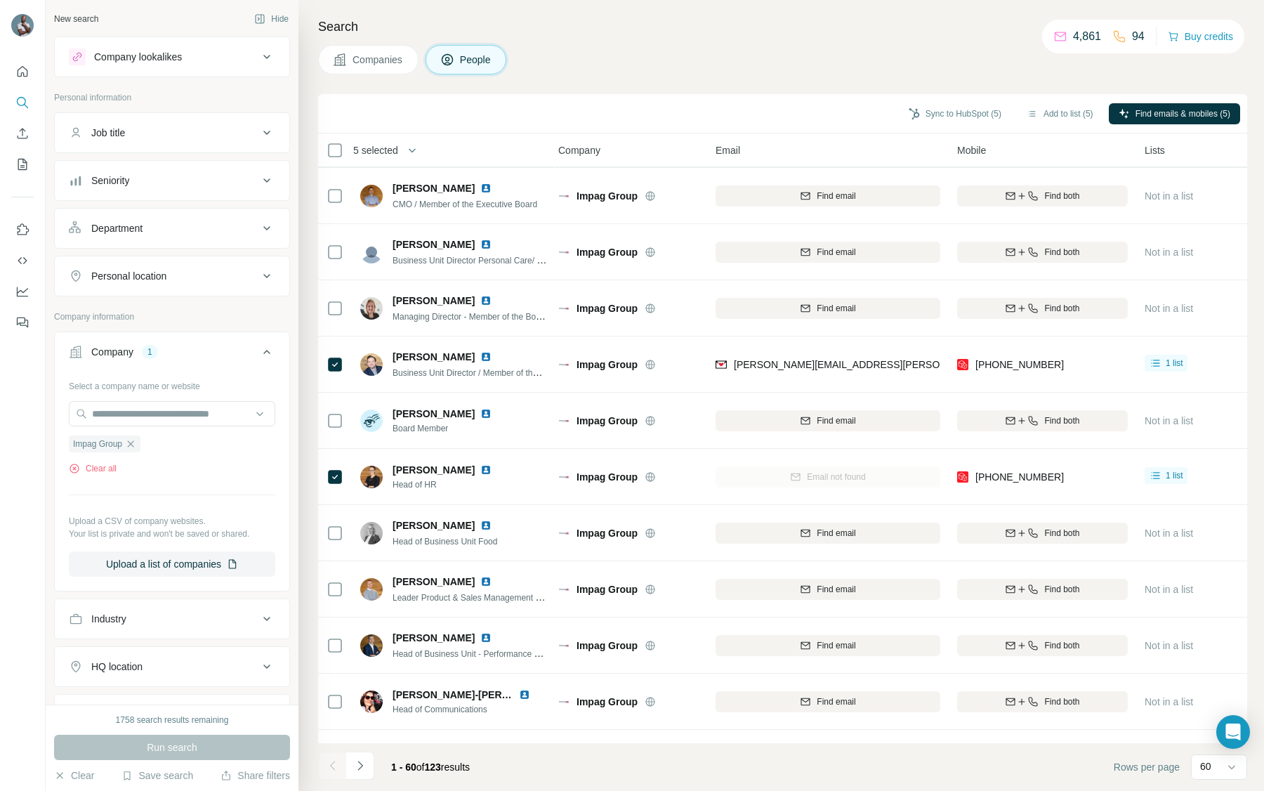
scroll to position [0, 4]
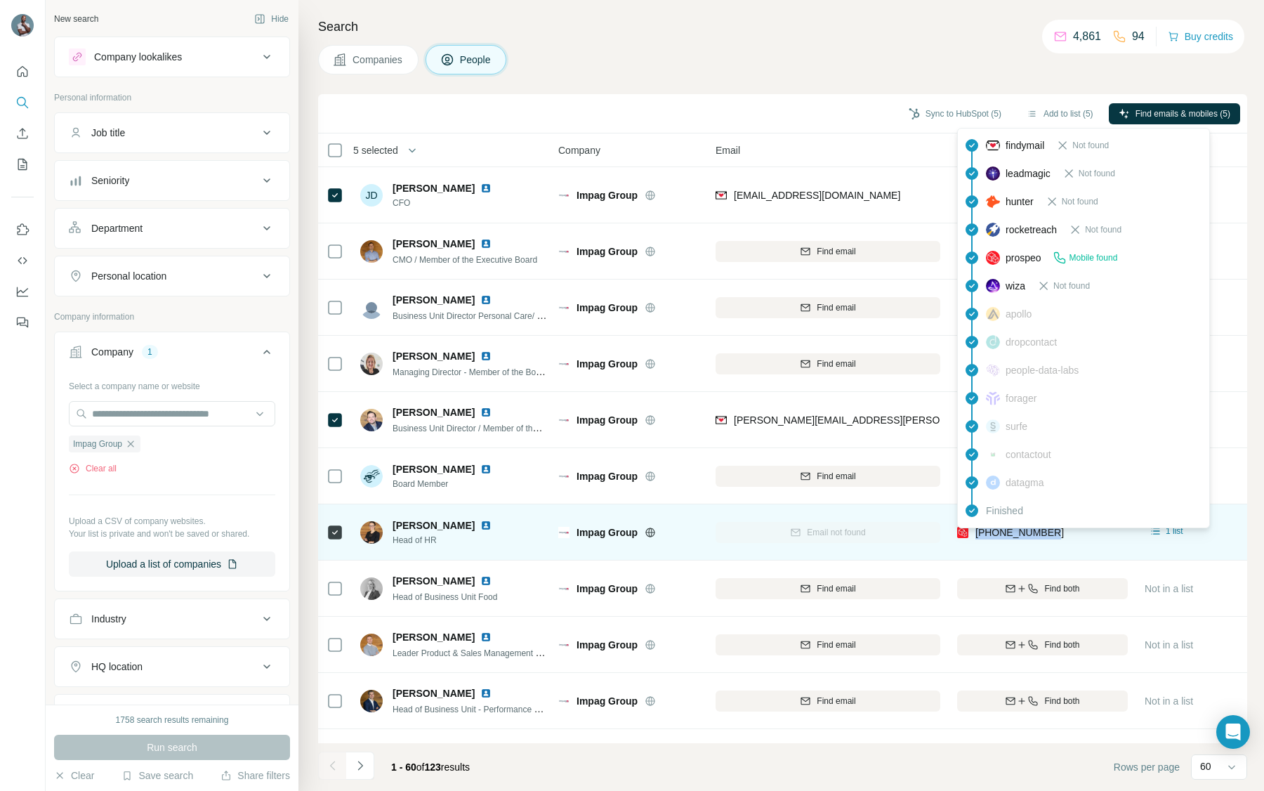
drag, startPoint x: 1094, startPoint y: 538, endPoint x: 979, endPoint y: 529, distance: 116.3
click at [979, 529] on div "[PHONE_NUMBER]" at bounding box center [1042, 532] width 171 height 39
copy span "[PHONE_NUMBER]"
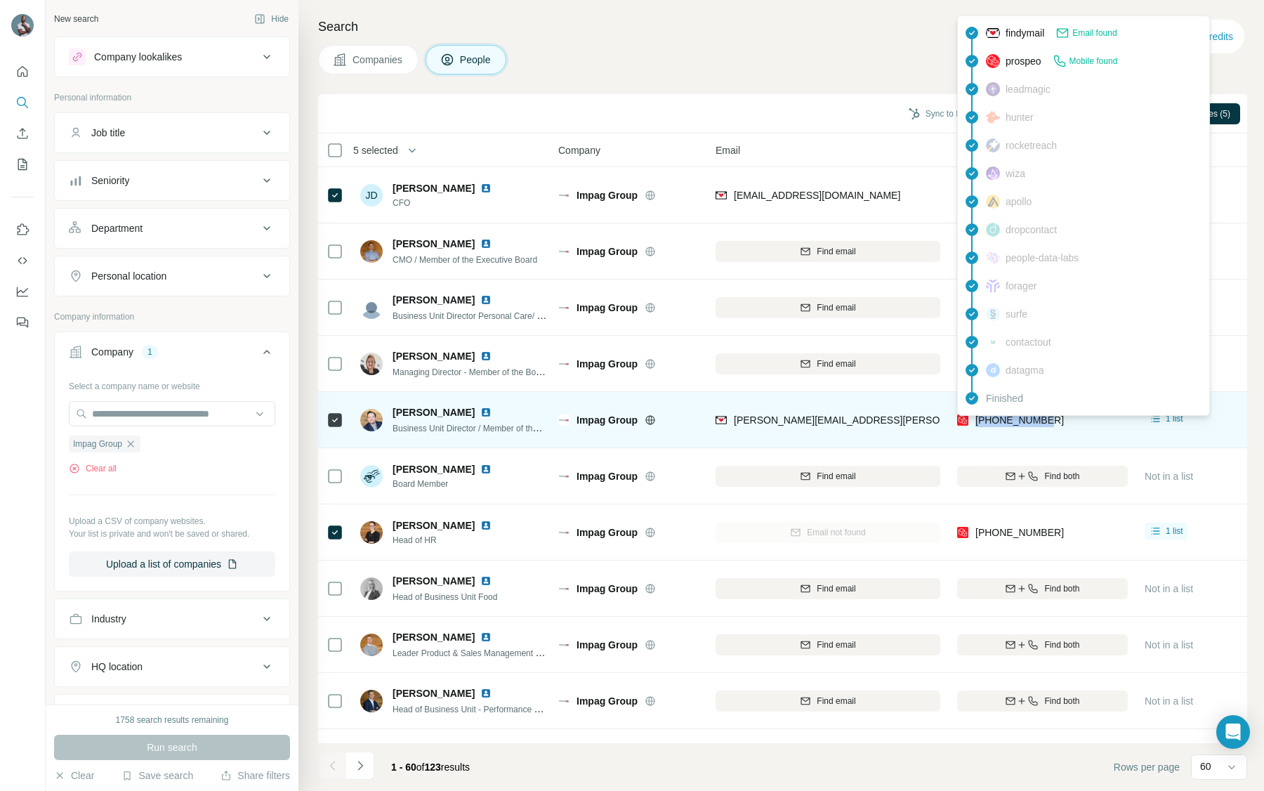
drag, startPoint x: 1097, startPoint y: 419, endPoint x: 975, endPoint y: 417, distance: 121.6
click at [975, 417] on div "[PHONE_NUMBER]" at bounding box center [1042, 419] width 171 height 39
copy span "[PHONE_NUMBER]"
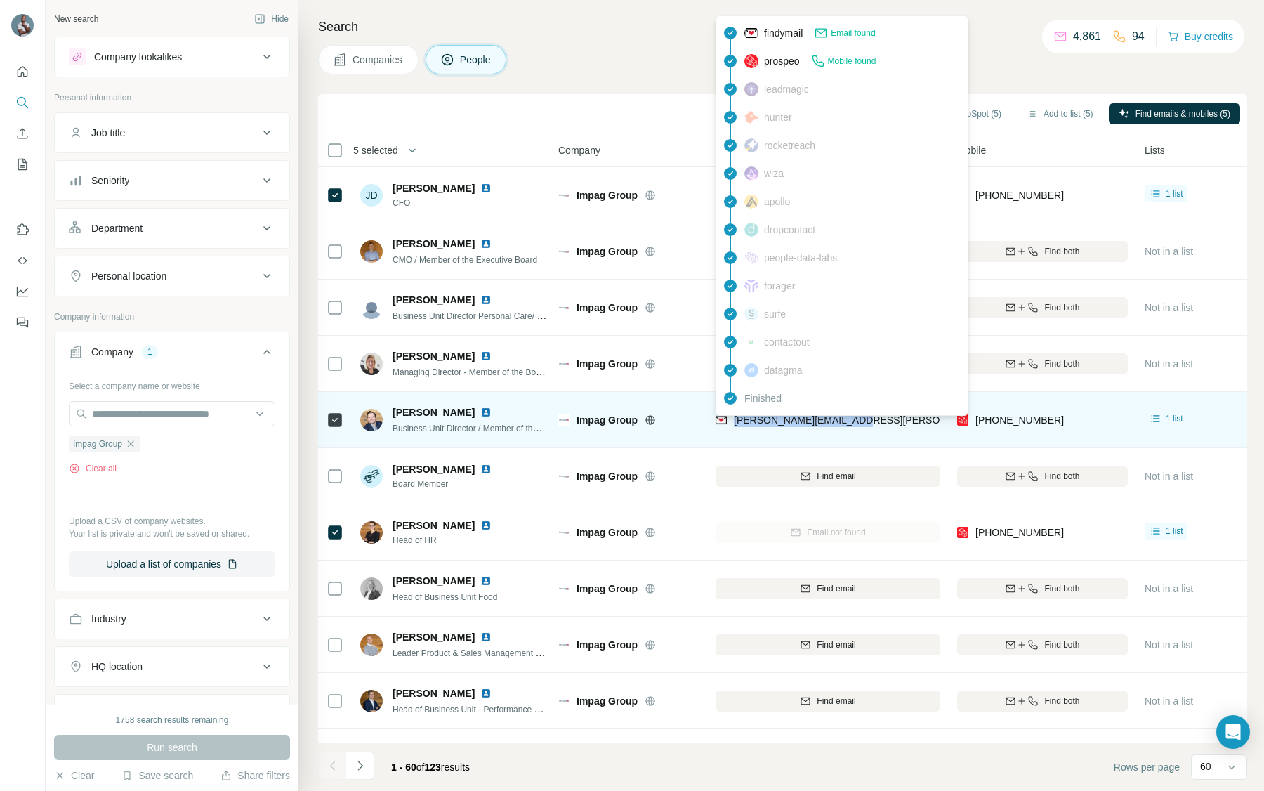
drag, startPoint x: 873, startPoint y: 420, endPoint x: 734, endPoint y: 426, distance: 139.2
click at [734, 426] on div "[PERSON_NAME][EMAIL_ADDRESS][PERSON_NAME][DOMAIN_NAME]" at bounding box center [828, 419] width 225 height 39
copy span "[PERSON_NAME][EMAIL_ADDRESS][PERSON_NAME][DOMAIN_NAME]"
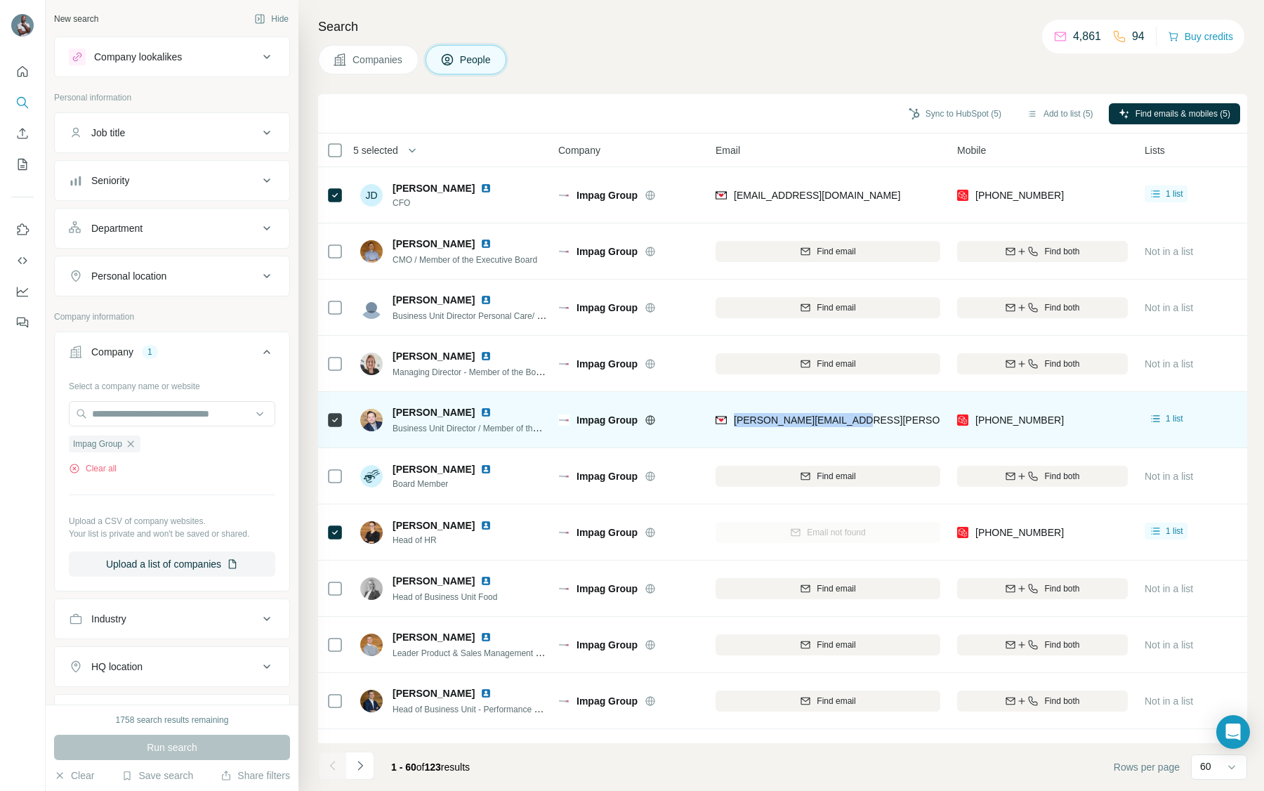
drag, startPoint x: 464, startPoint y: 411, endPoint x: 392, endPoint y: 411, distance: 71.7
click at [392, 411] on div "[PERSON_NAME] Business Unit Director / Member of the Management Board" at bounding box center [453, 420] width 187 height 30
copy span "[PERSON_NAME]"
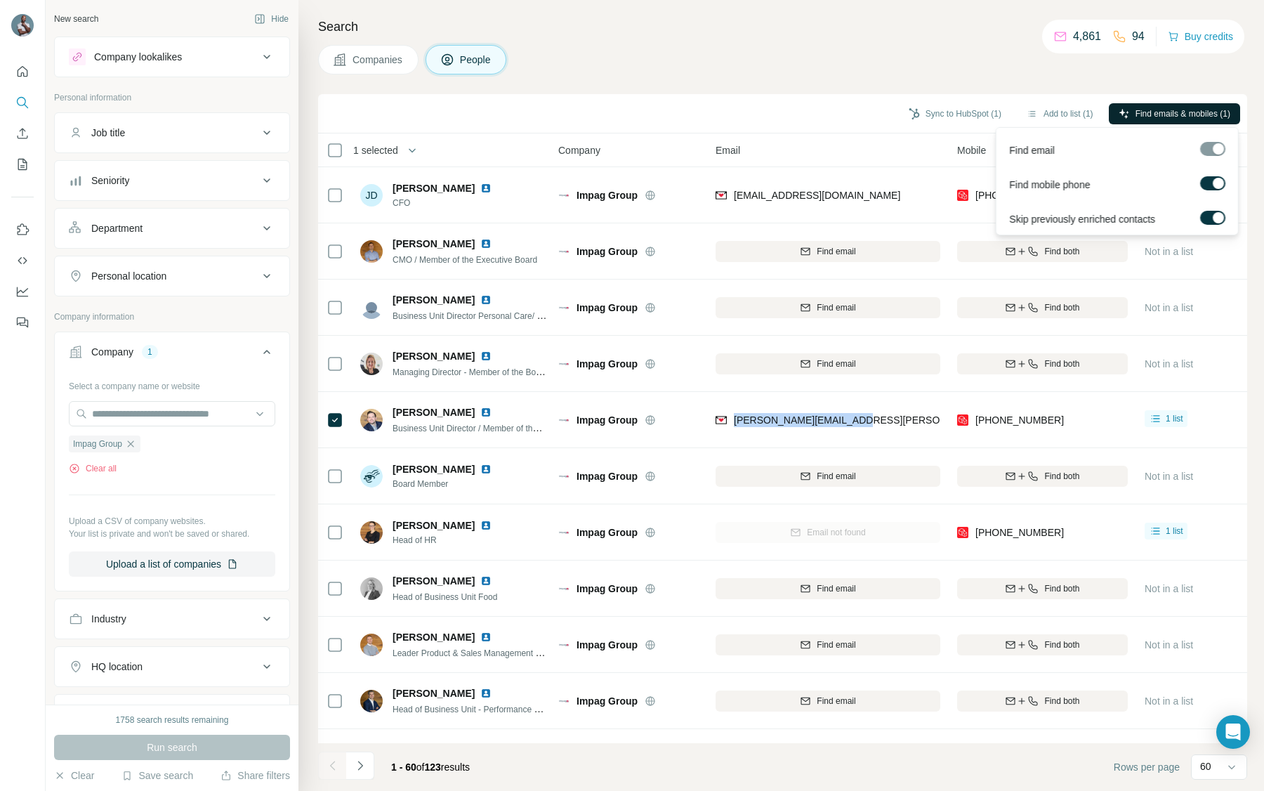
click at [1174, 113] on span "Find emails & mobiles (1)" at bounding box center [1183, 113] width 95 height 13
click at [942, 115] on button "Sync to HubSpot (1)" at bounding box center [955, 113] width 112 height 21
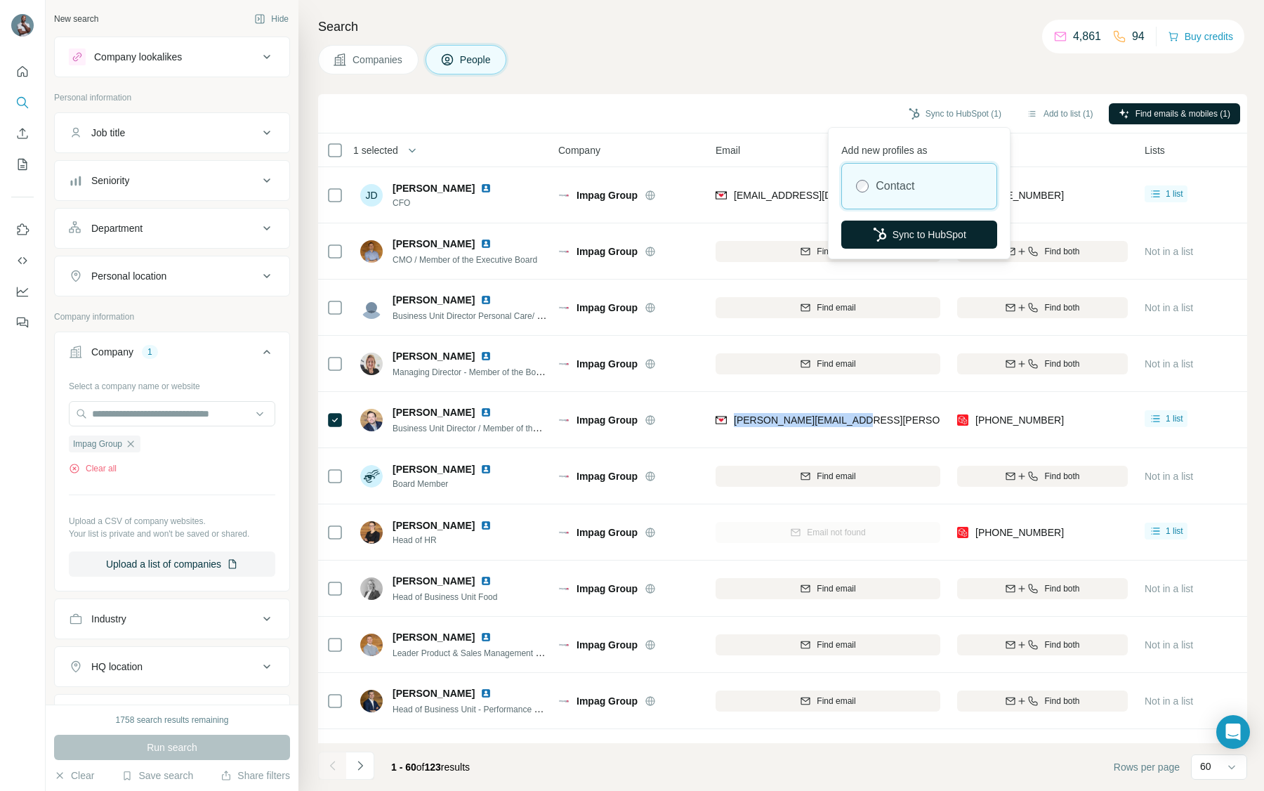
click at [917, 233] on button "Sync to HubSpot" at bounding box center [920, 235] width 156 height 28
